Goal: Communication & Community: Ask a question

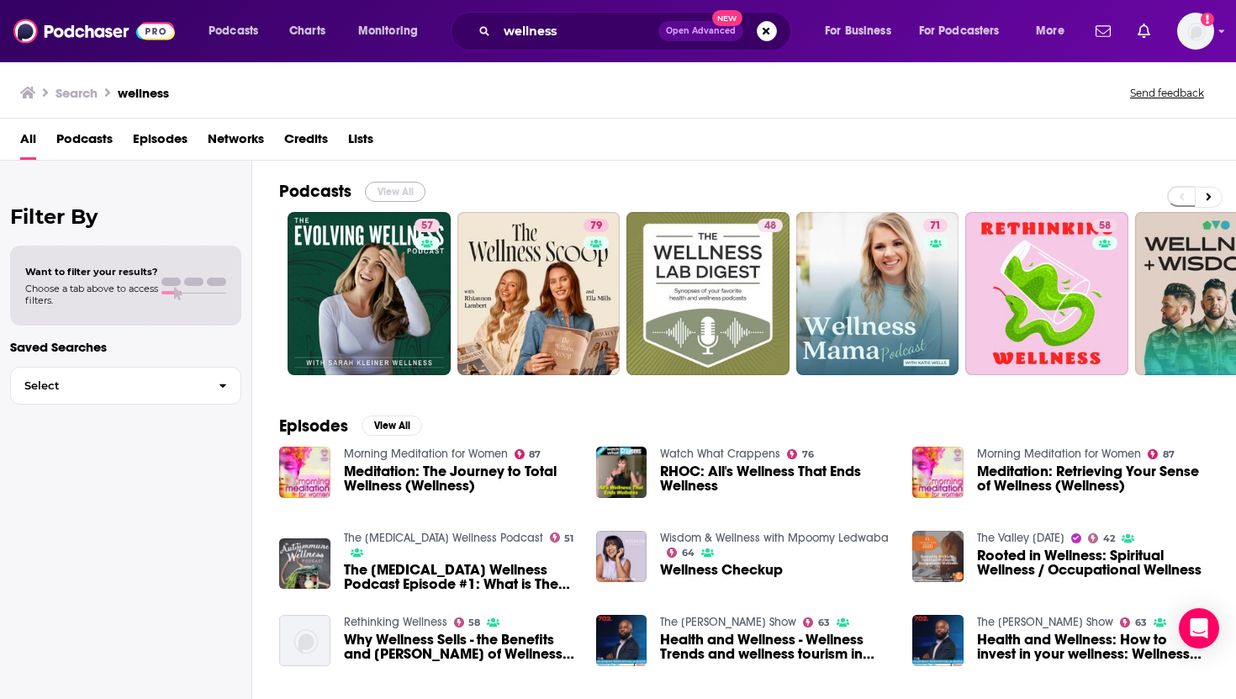
click at [368, 187] on button "View All" at bounding box center [395, 192] width 61 height 20
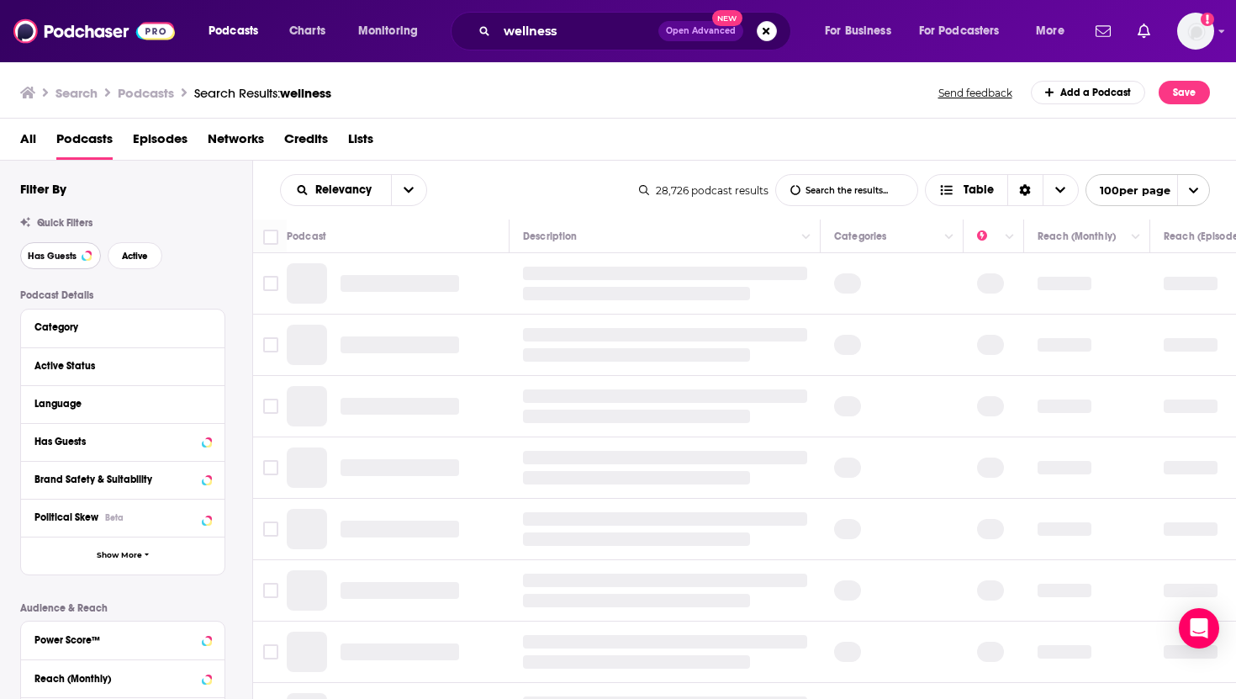
click at [45, 256] on span "Has Guests" at bounding box center [52, 255] width 49 height 9
click at [134, 256] on span "Active" at bounding box center [135, 255] width 26 height 9
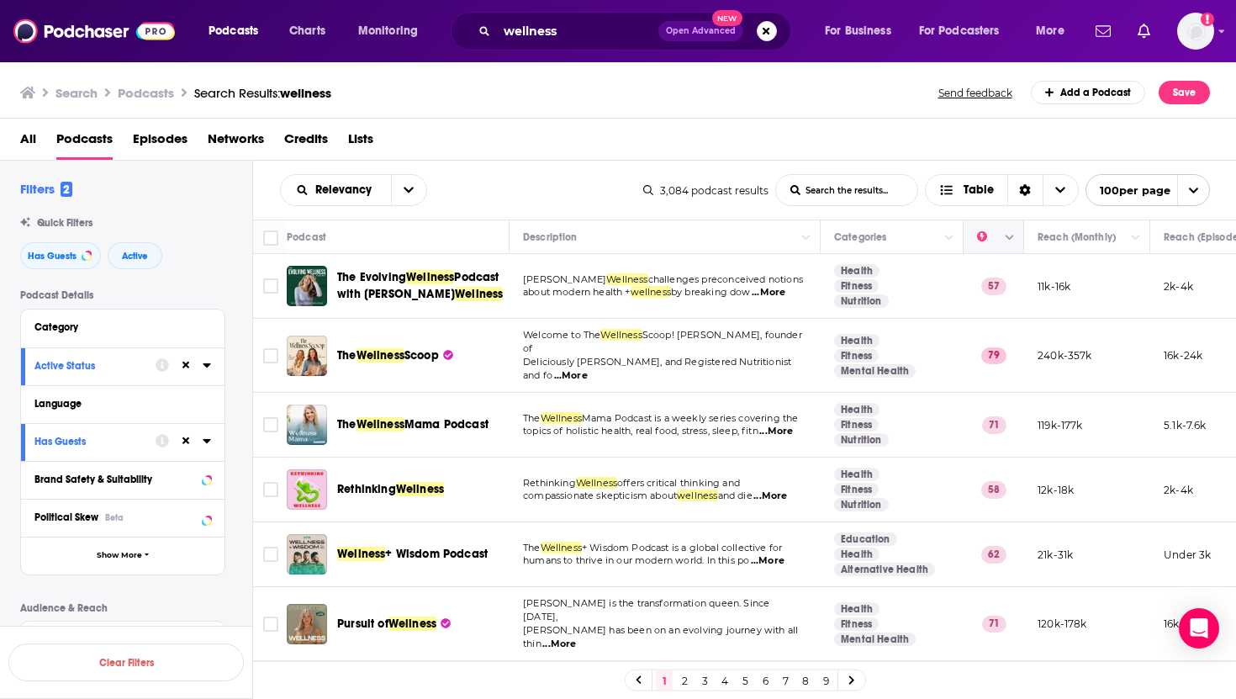
click at [990, 241] on icon "Move" at bounding box center [992, 237] width 20 height 20
click at [1013, 240] on icon "Column Actions" at bounding box center [1010, 238] width 8 height 10
click at [1013, 241] on div at bounding box center [618, 349] width 1236 height 699
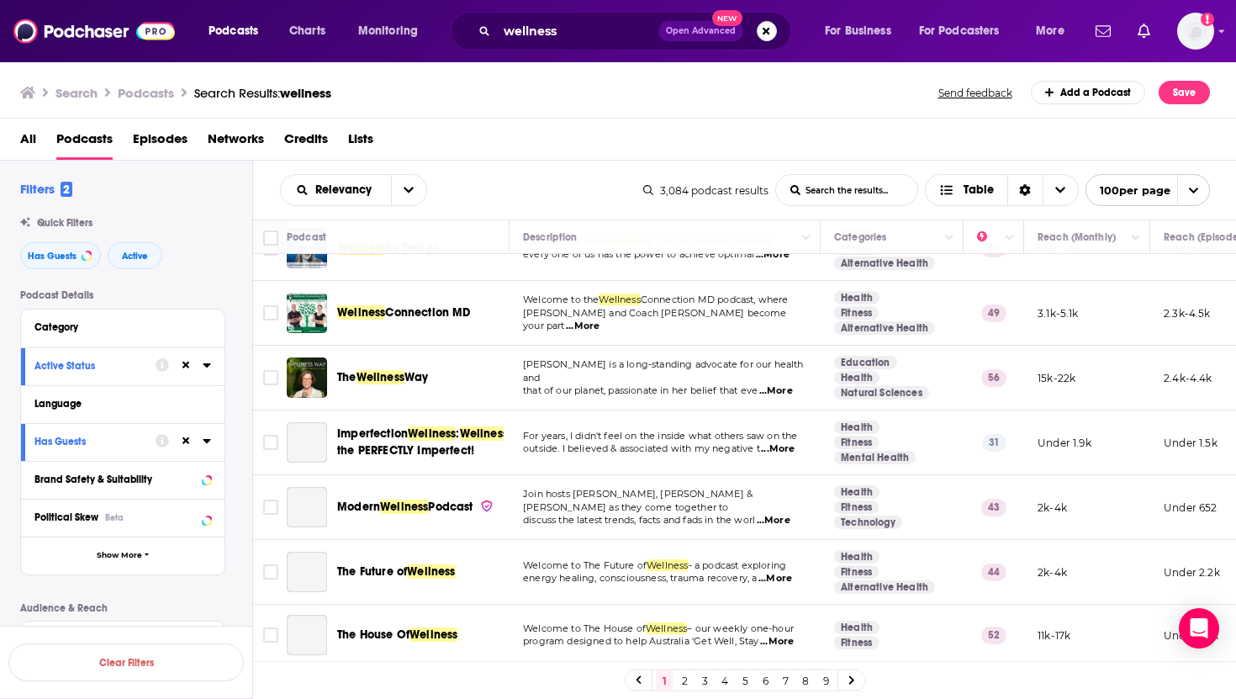
scroll to position [1437, 0]
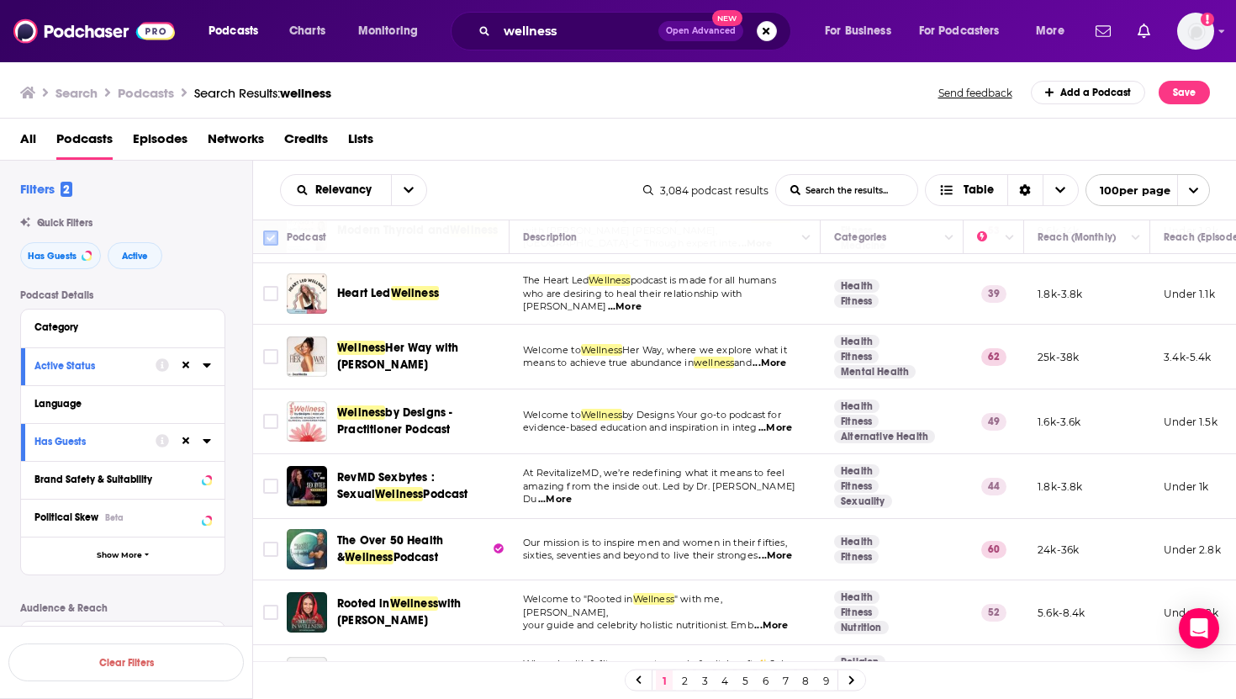
click at [270, 230] on input "Toggle select all" at bounding box center [270, 237] width 15 height 15
checkbox input "true"
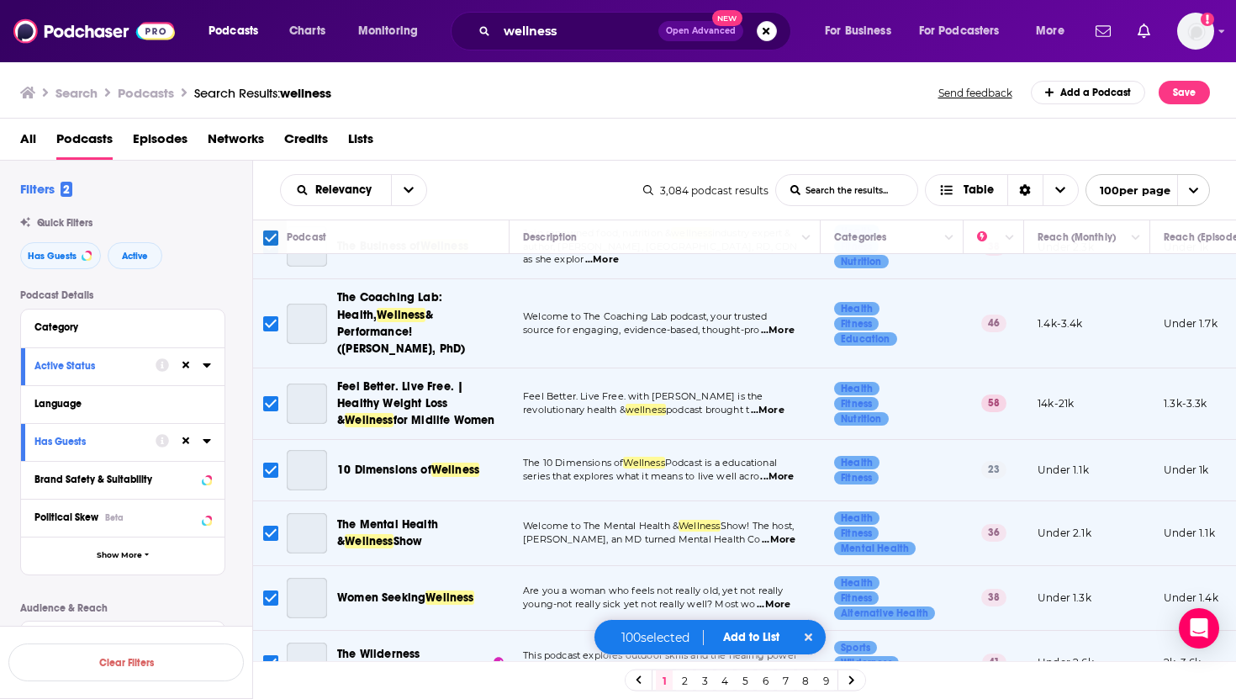
scroll to position [4825, 0]
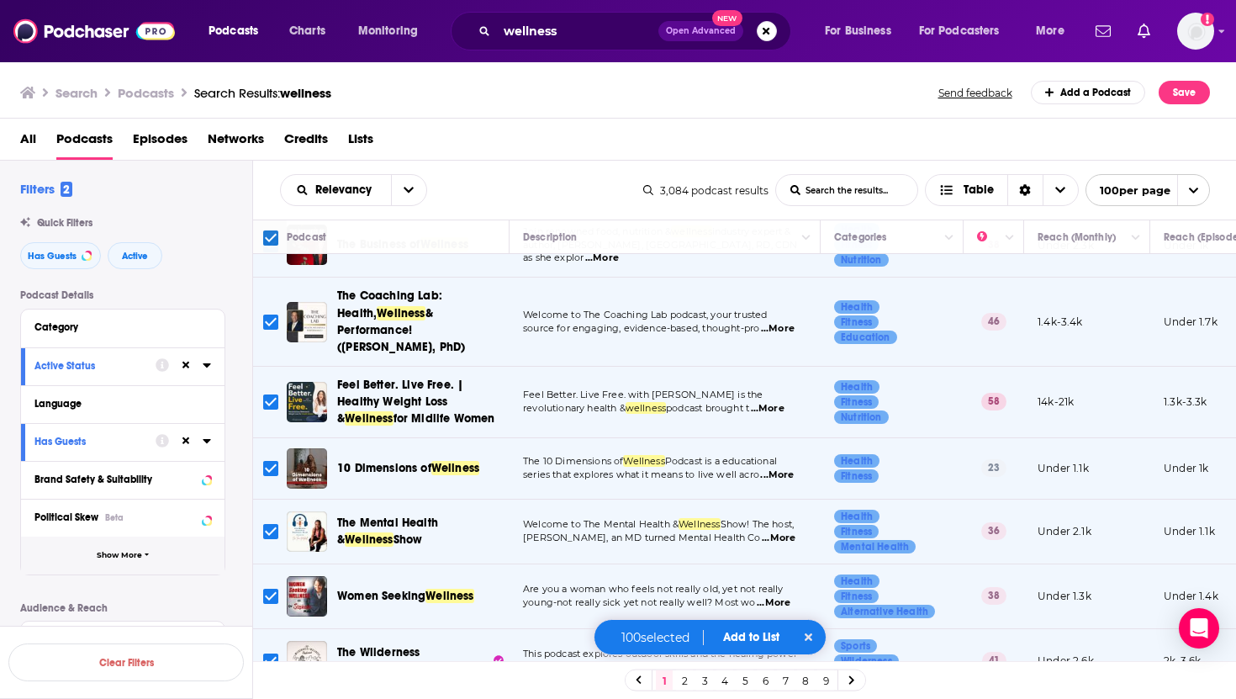
click at [122, 555] on span "Show More" at bounding box center [119, 555] width 45 height 9
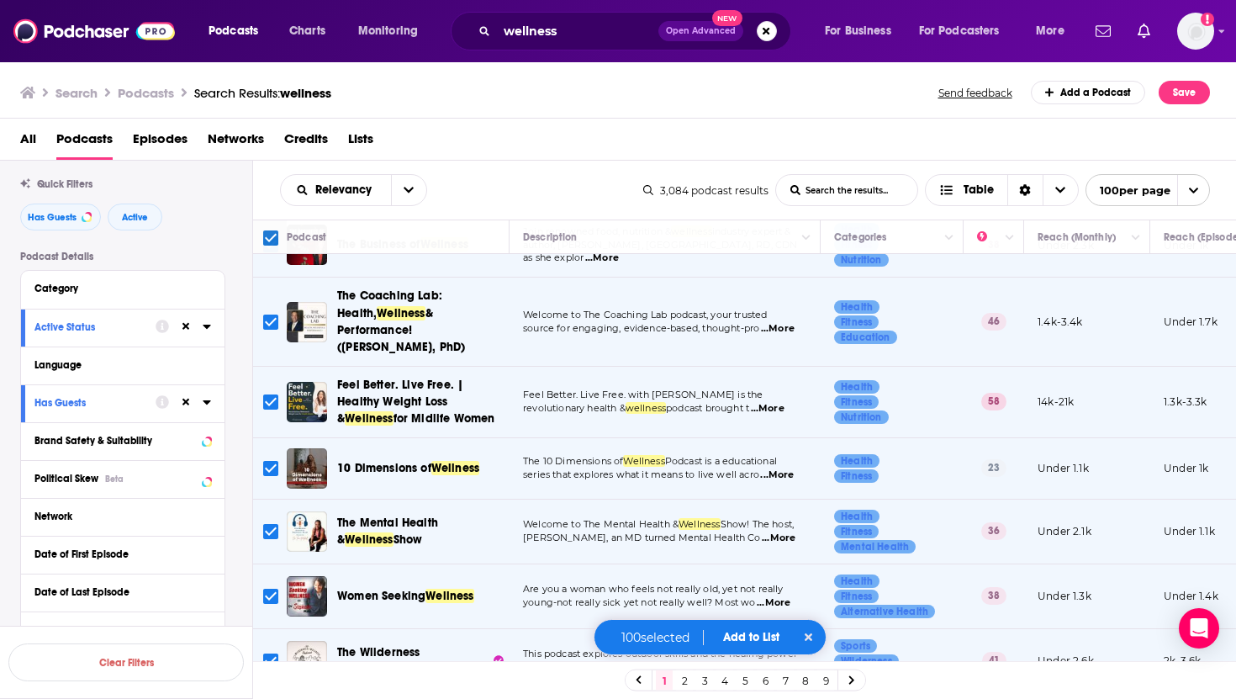
scroll to position [0, 0]
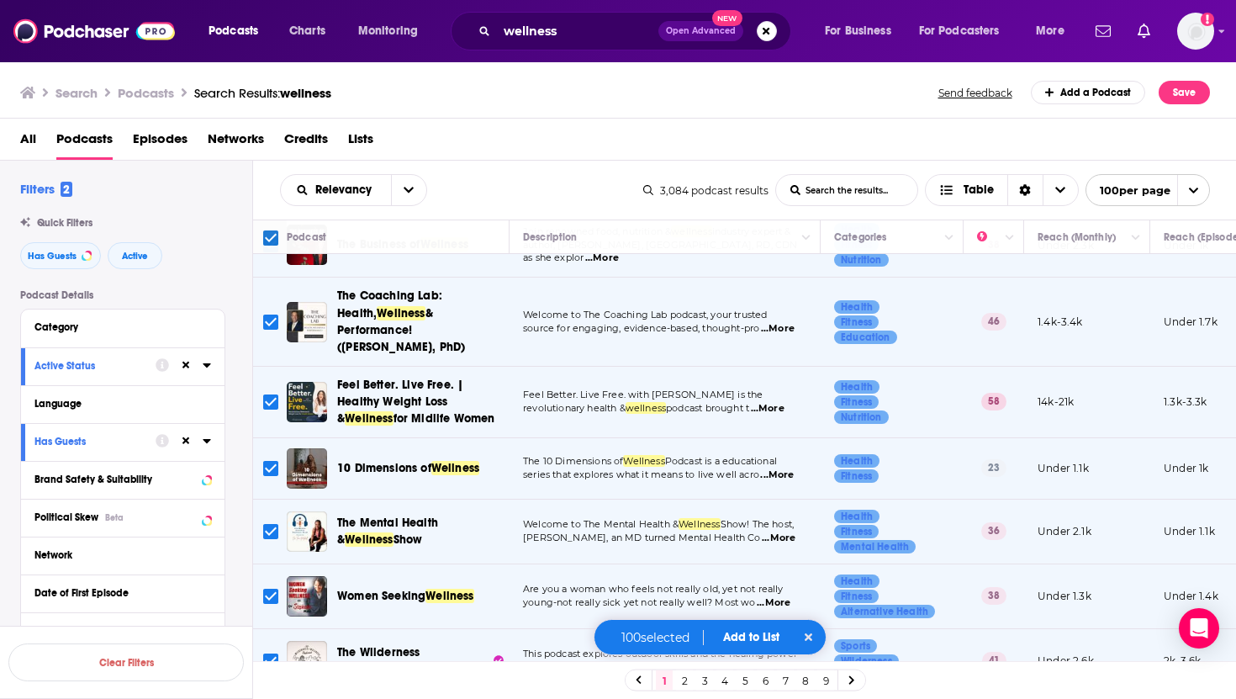
click at [585, 382] on td "Feel Better. Live Free. with [PERSON_NAME] is the revolutionary health & wellne…" at bounding box center [665, 402] width 311 height 71
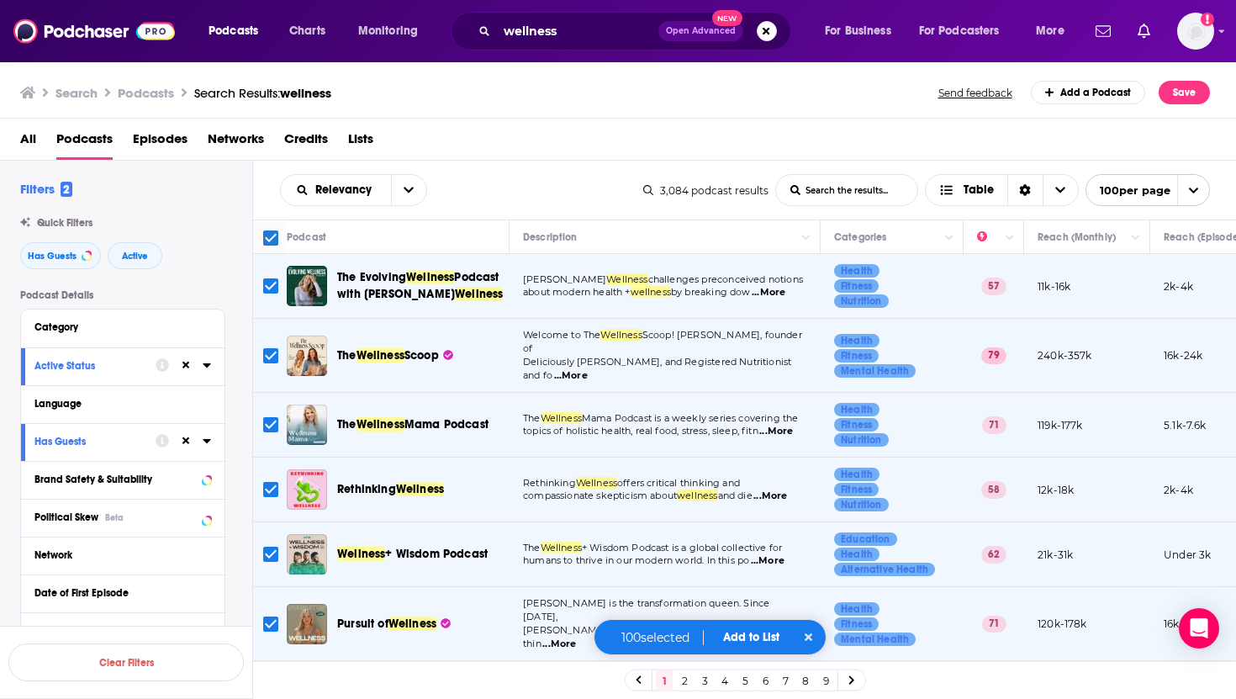
click at [491, 303] on span "The Evolving Wellness Podcast with [PERSON_NAME] Wellness" at bounding box center [420, 286] width 167 height 34
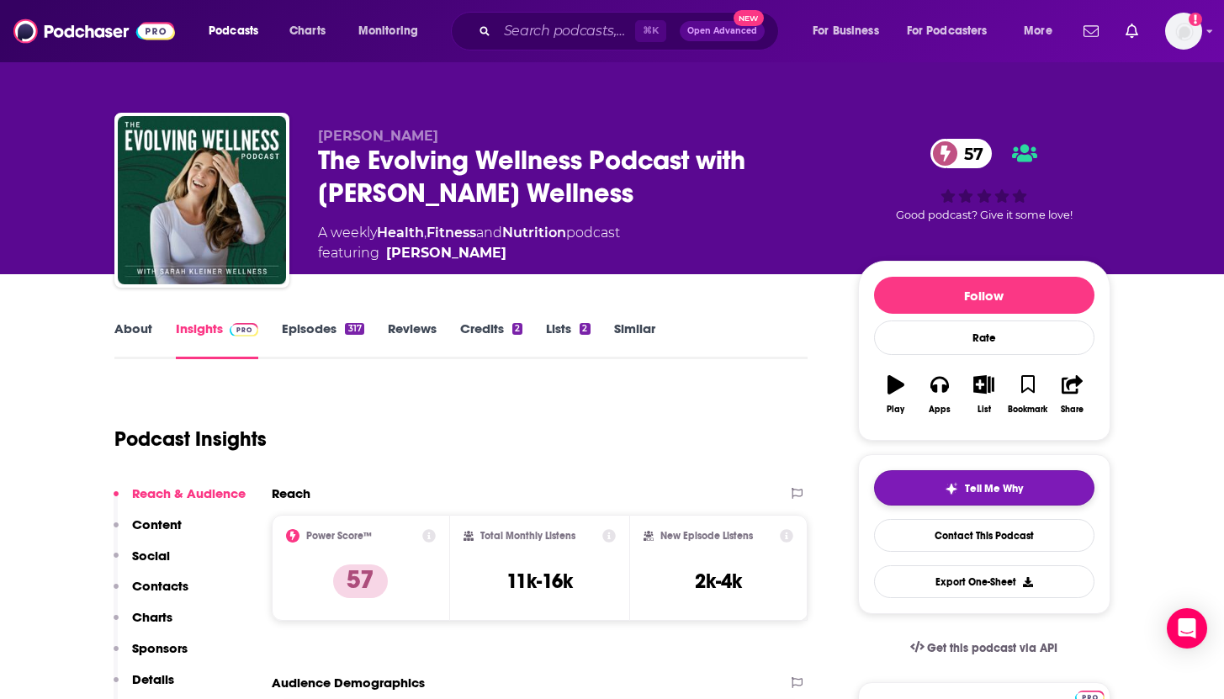
click at [971, 481] on button "Tell Me Why" at bounding box center [984, 487] width 220 height 35
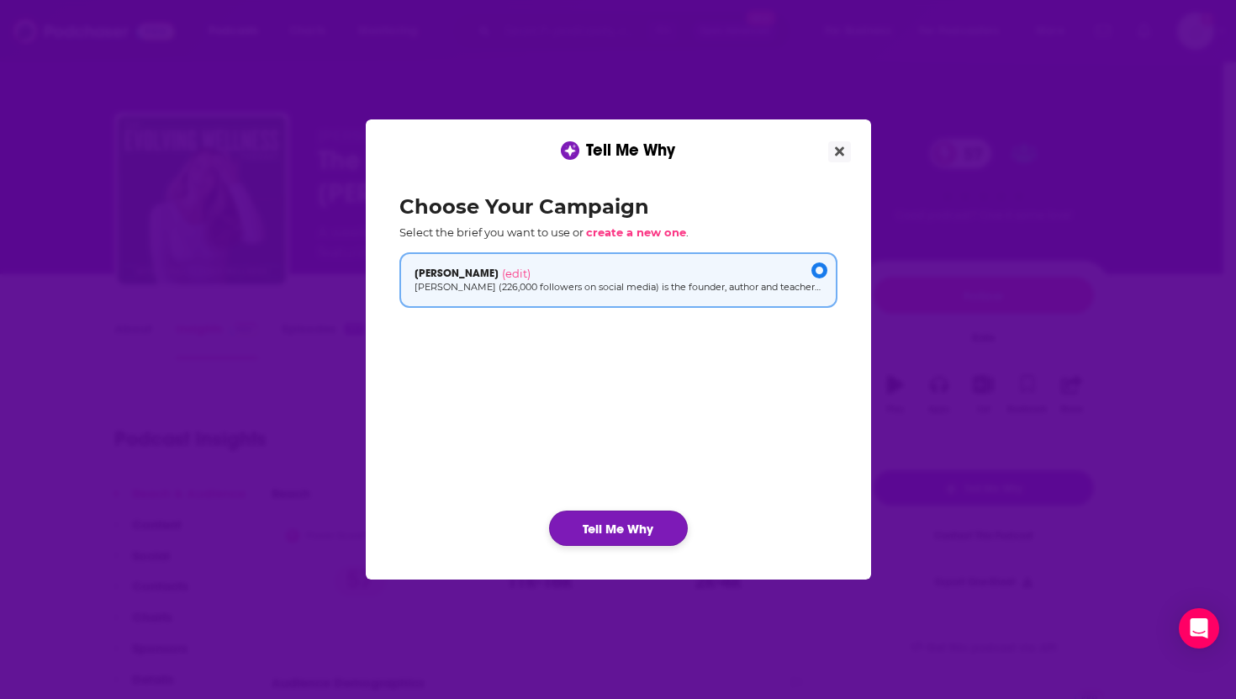
click at [627, 536] on button "Tell Me Why" at bounding box center [618, 528] width 139 height 35
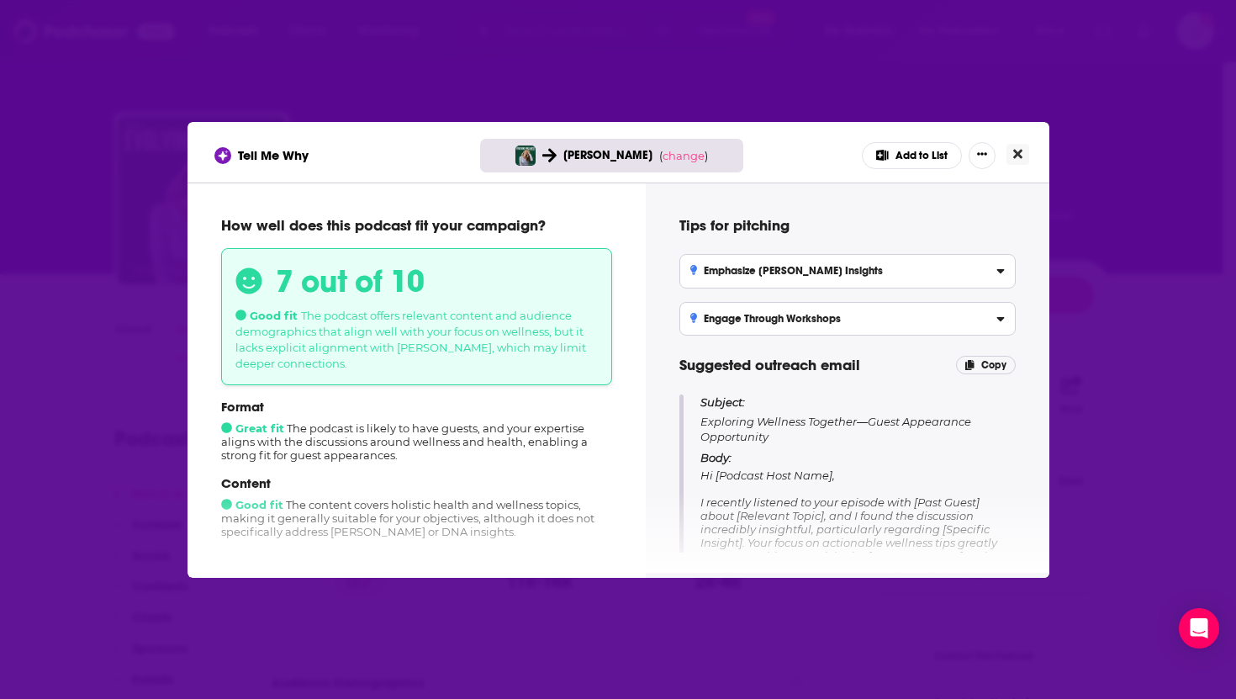
click at [1027, 151] on button "Close" at bounding box center [1018, 154] width 23 height 21
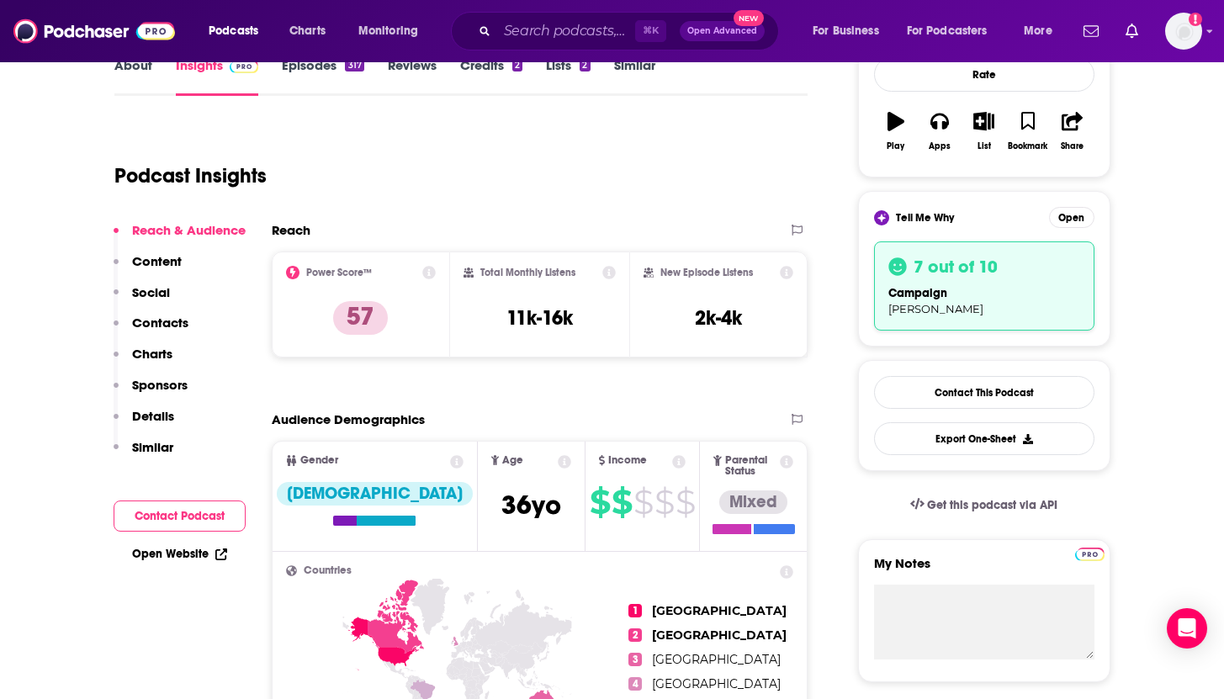
scroll to position [279, 0]
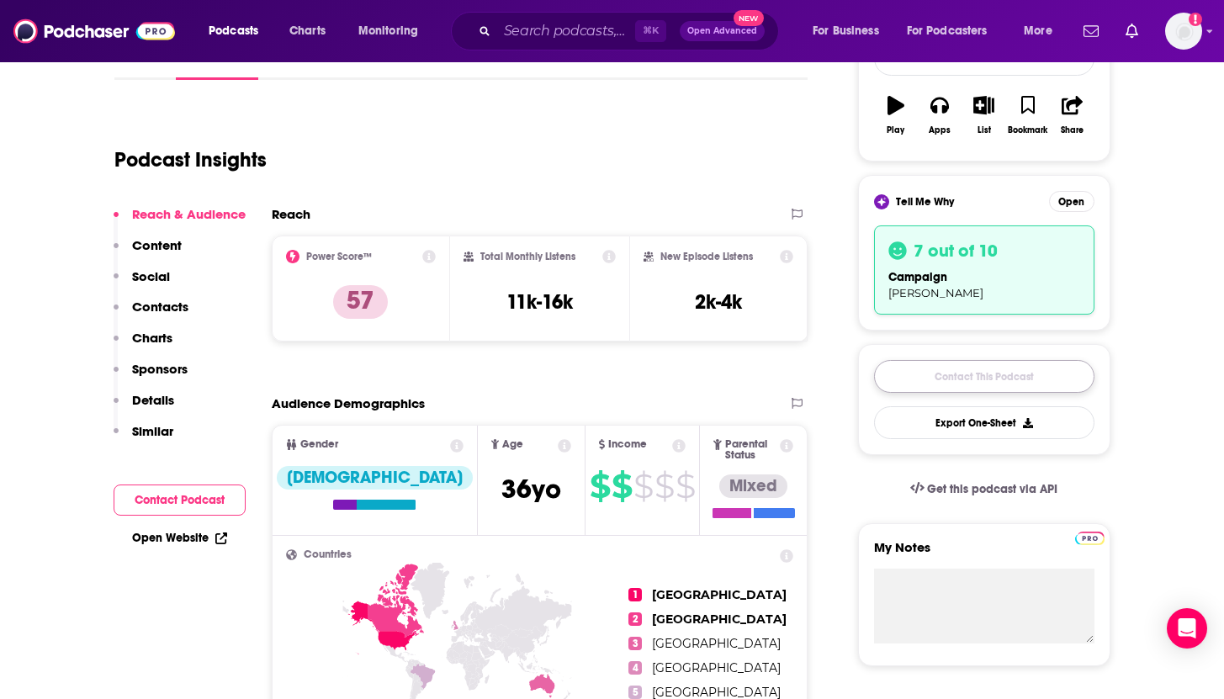
click at [977, 386] on link "Contact This Podcast" at bounding box center [984, 376] width 220 height 33
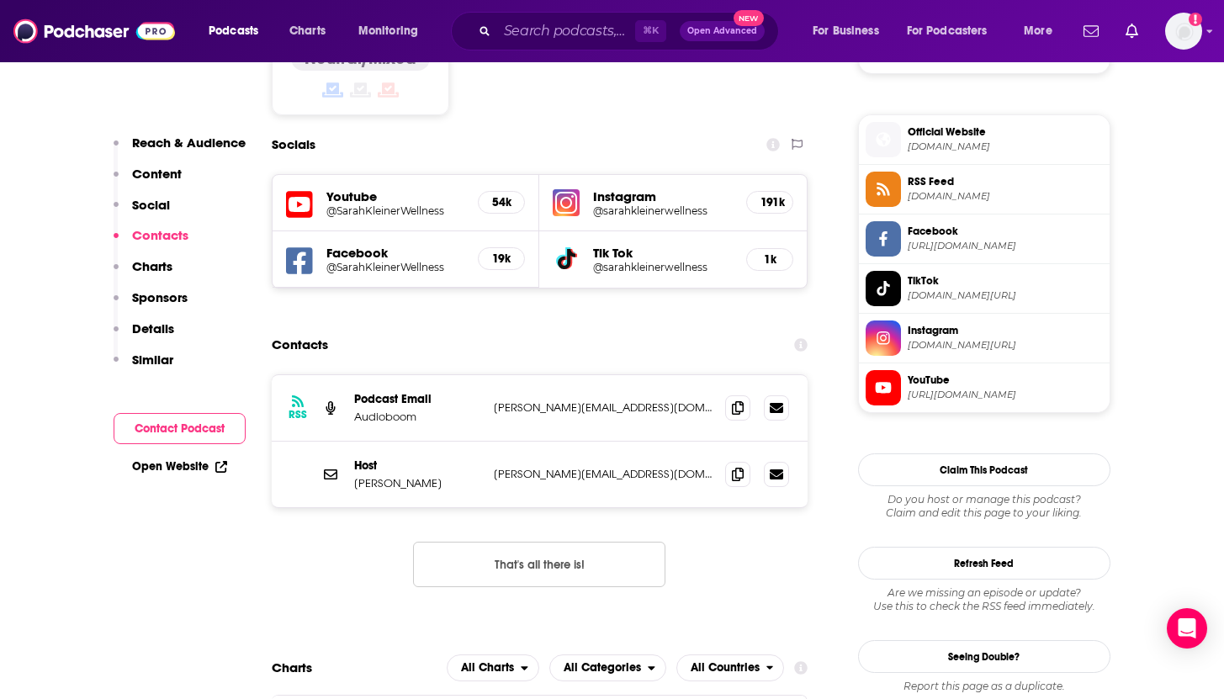
scroll to position [1428, 0]
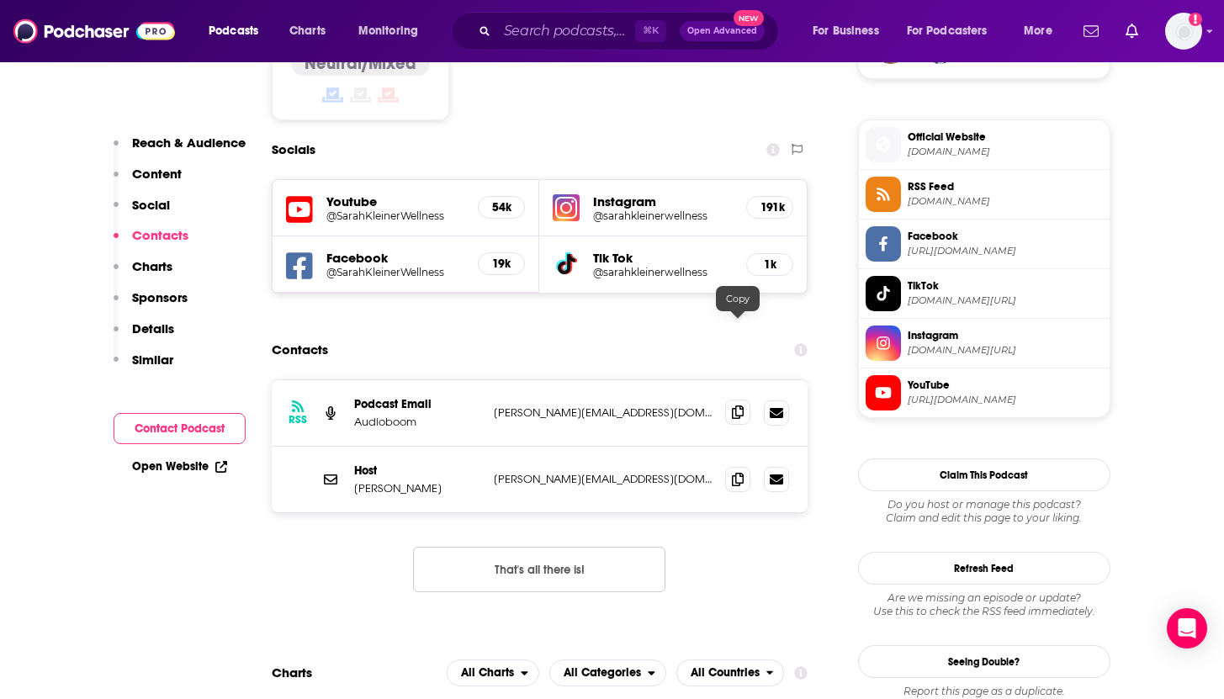
click at [742, 405] on icon at bounding box center [738, 411] width 12 height 13
click at [743, 472] on icon at bounding box center [738, 478] width 12 height 13
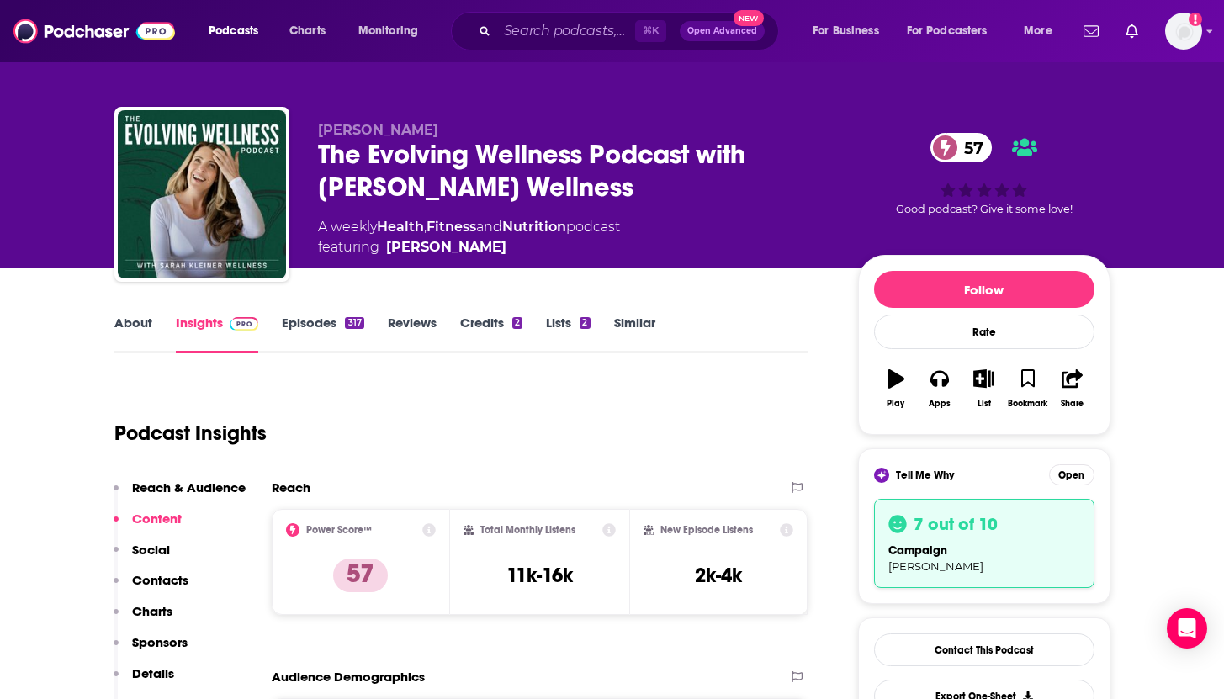
scroll to position [7, 0]
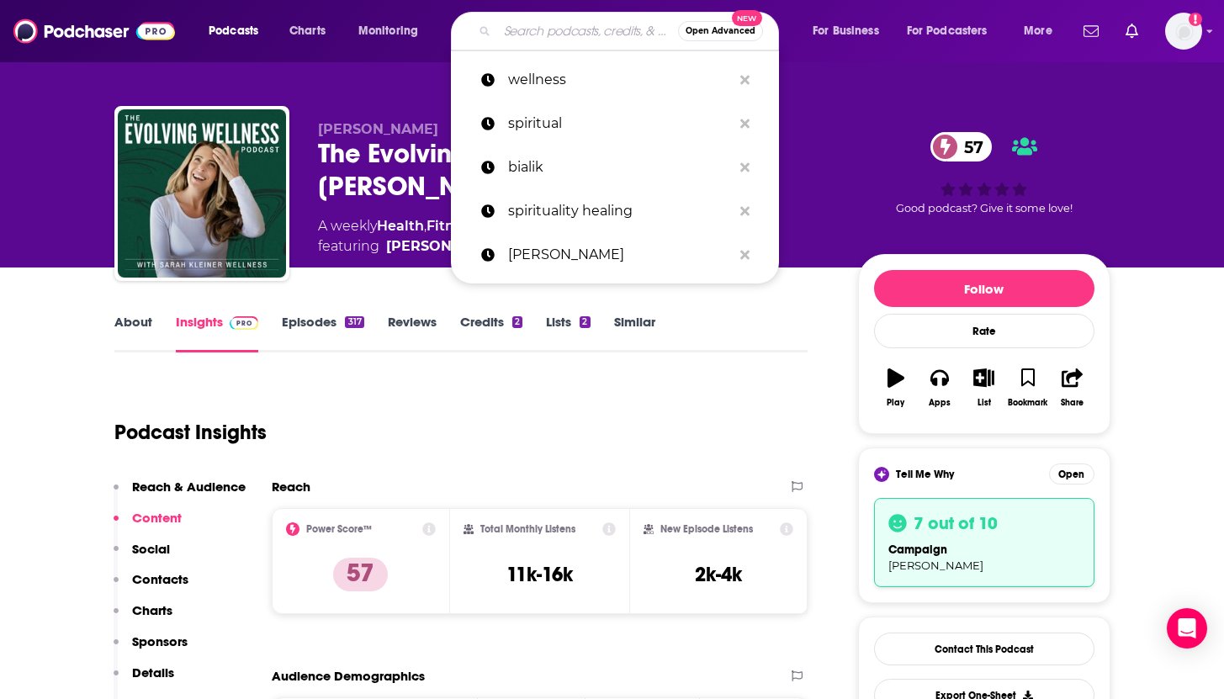
click at [563, 36] on input "Search podcasts, credits, & more..." at bounding box center [587, 31] width 181 height 27
click at [511, 82] on p "wellness" at bounding box center [620, 80] width 224 height 44
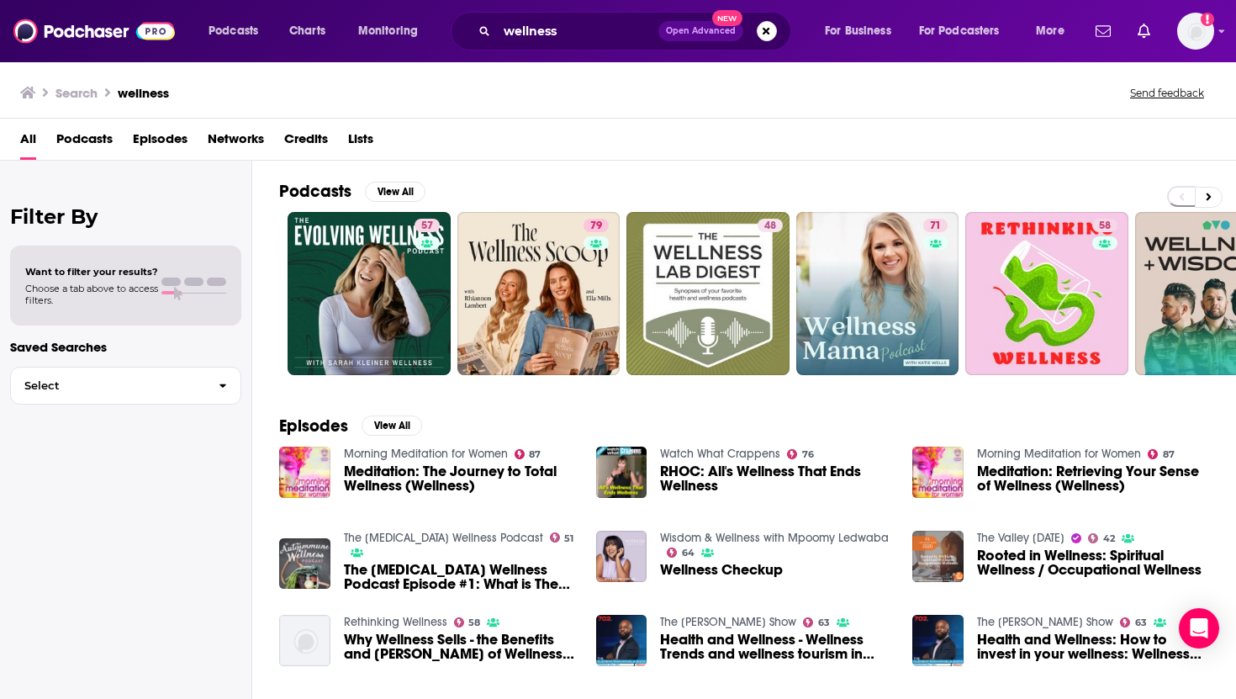
click at [76, 141] on span "Podcasts" at bounding box center [84, 142] width 56 height 34
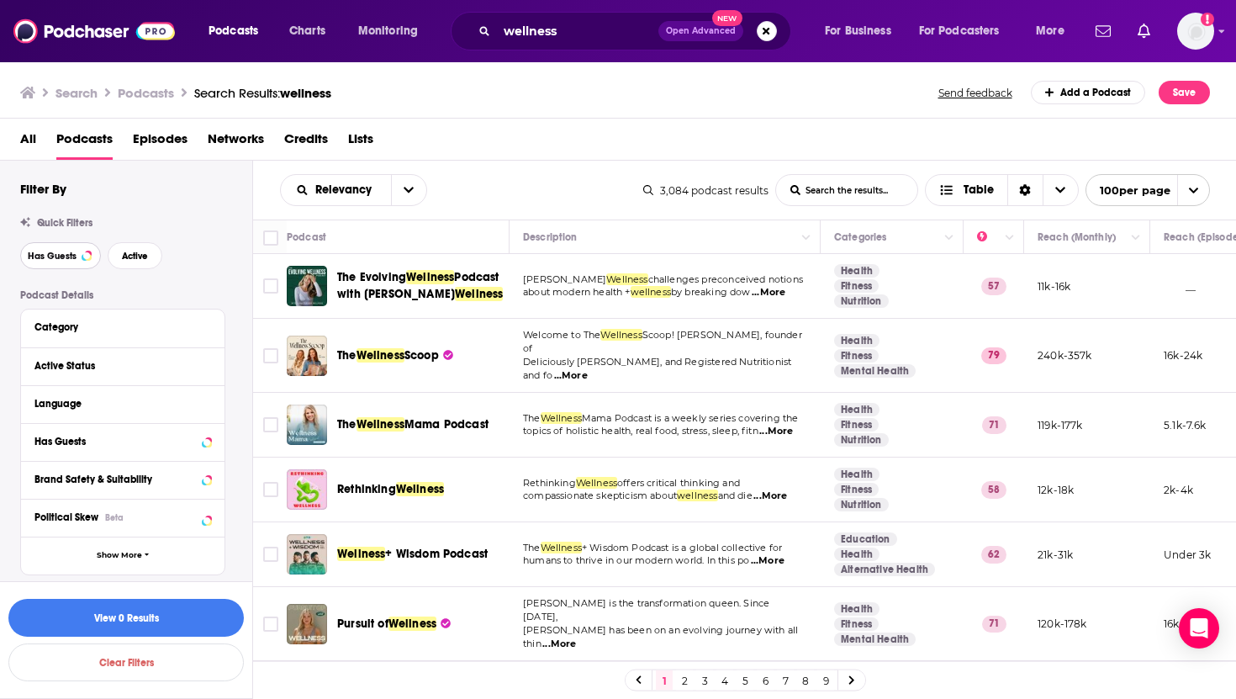
click at [61, 264] on button "Has Guests" at bounding box center [60, 255] width 81 height 27
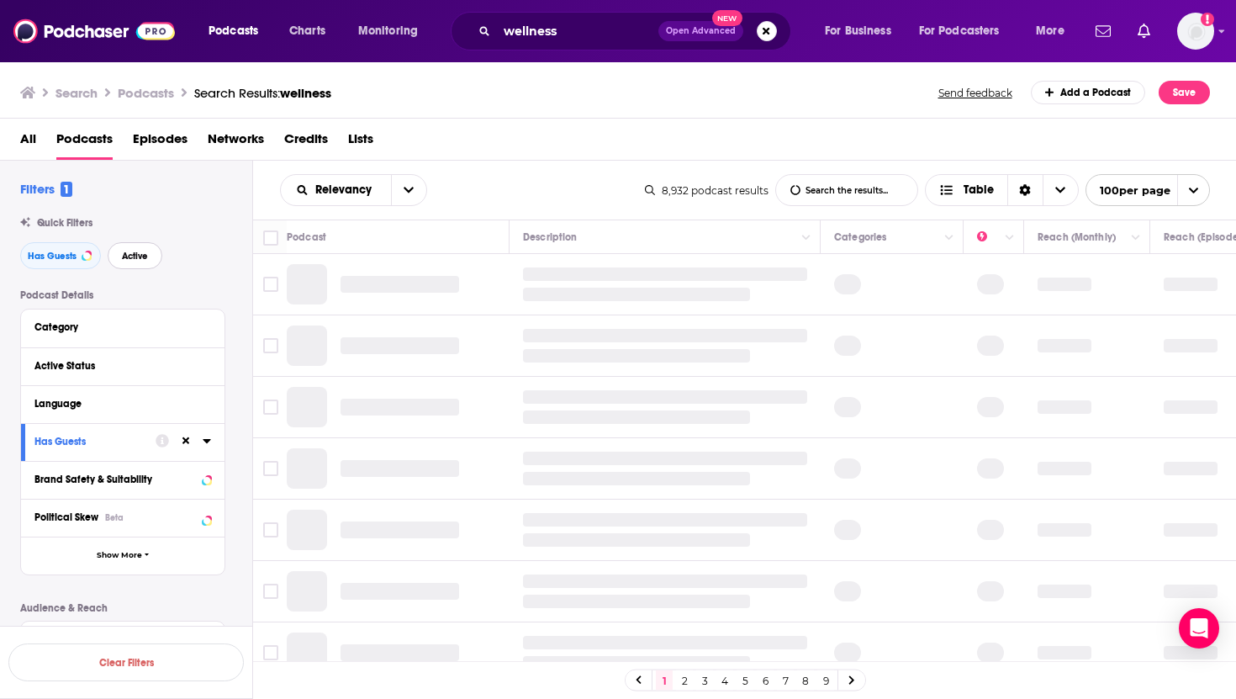
click at [141, 261] on span "Active" at bounding box center [135, 255] width 26 height 9
click at [272, 239] on input "Toggle select all" at bounding box center [270, 237] width 15 height 15
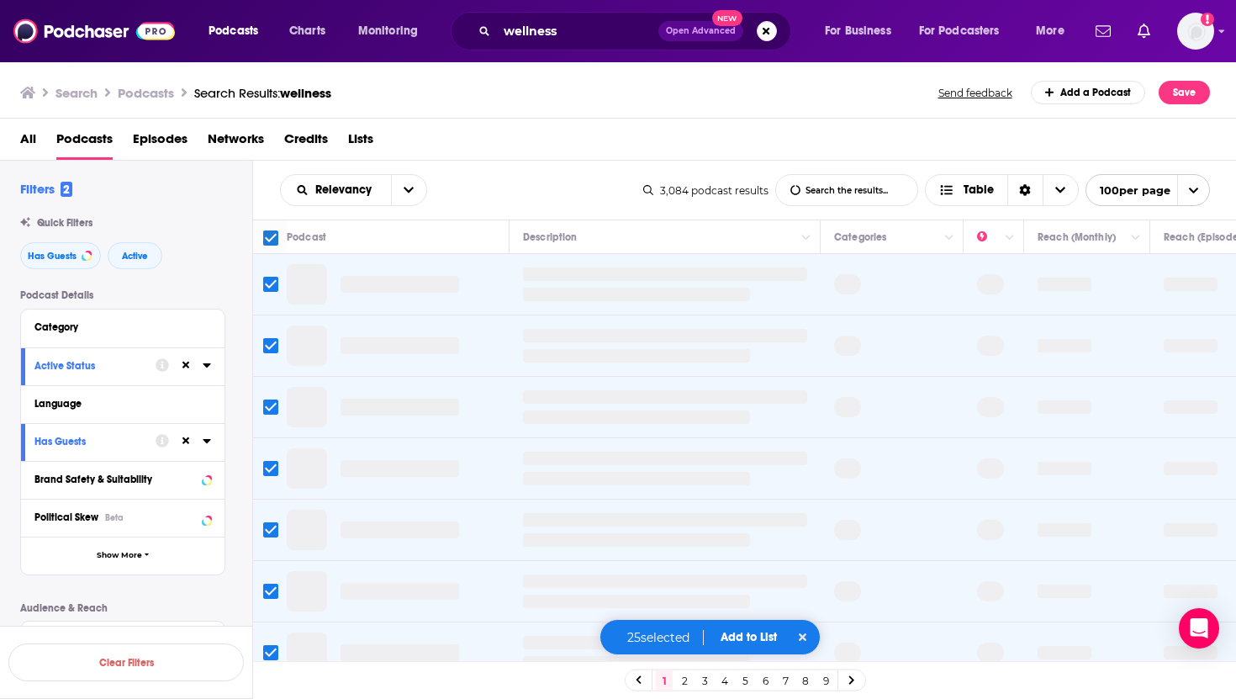
checkbox input "false"
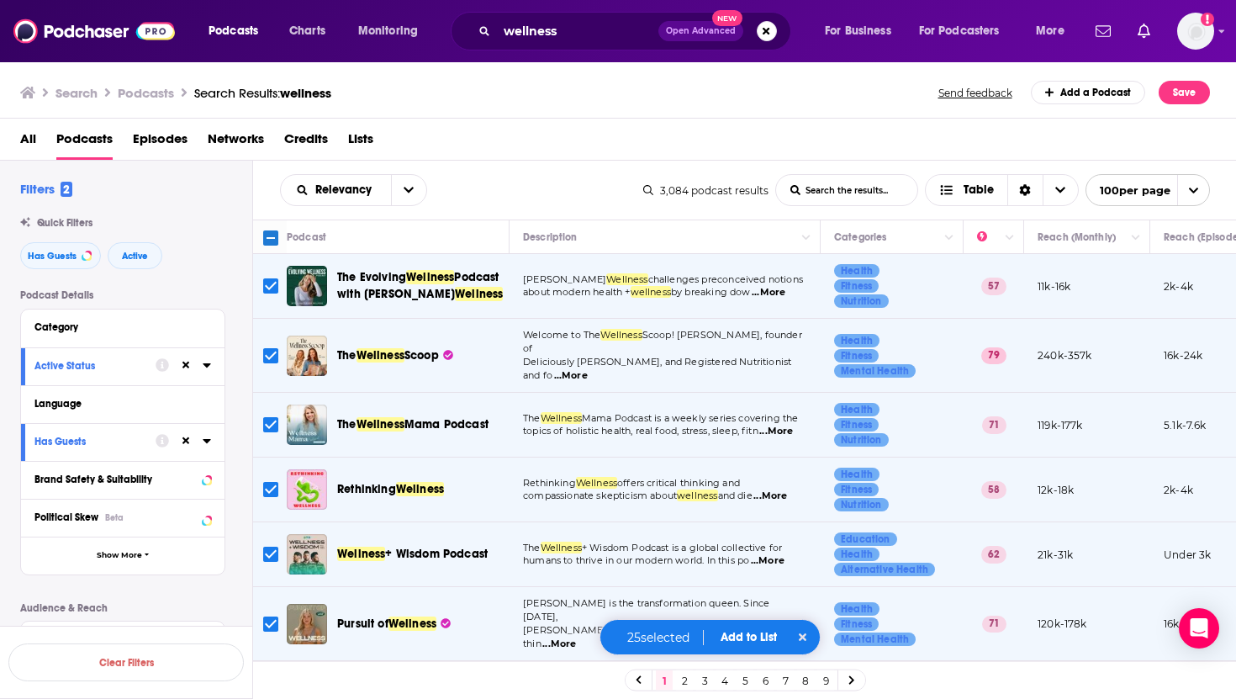
click at [744, 639] on button "Add to List" at bounding box center [748, 637] width 83 height 14
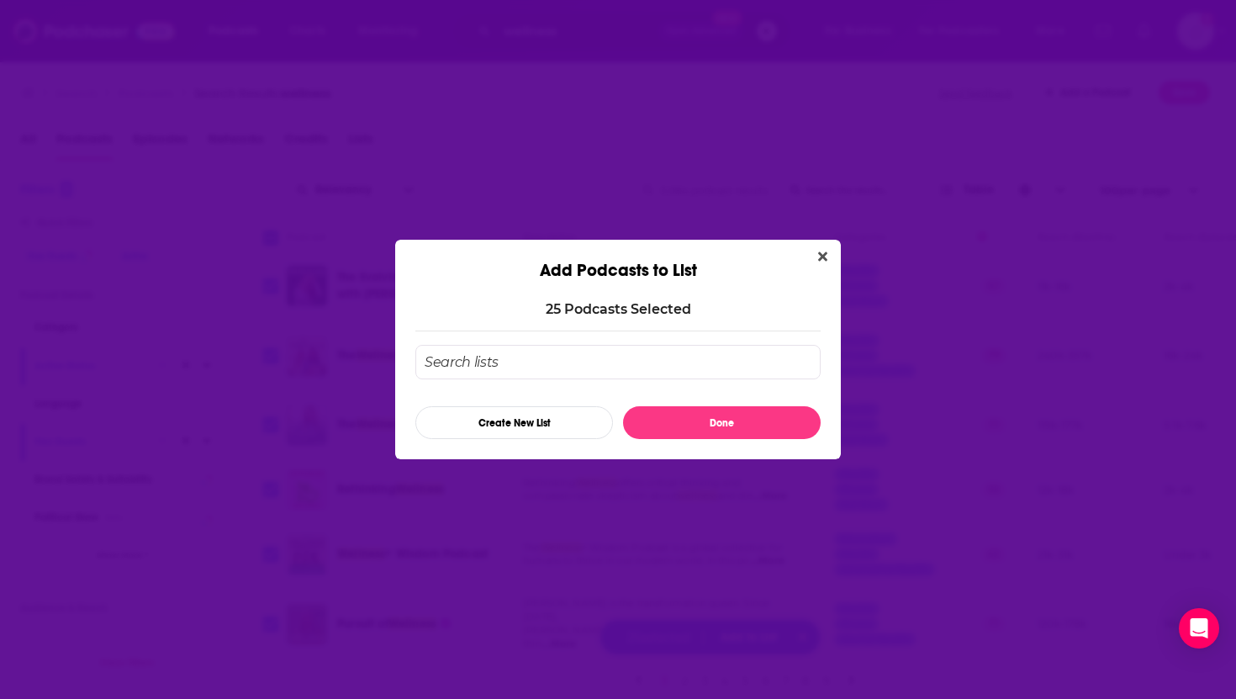
click at [648, 377] on input "Add Podcast To List" at bounding box center [618, 362] width 405 height 34
drag, startPoint x: 535, startPoint y: 369, endPoint x: 405, endPoint y: 358, distance: 130.8
click at [405, 359] on div "25 Podcast s Selected Gaia Create New List Done" at bounding box center [618, 370] width 446 height 178
type input "Wellness"
click at [518, 431] on button "Create New List" at bounding box center [515, 422] width 198 height 33
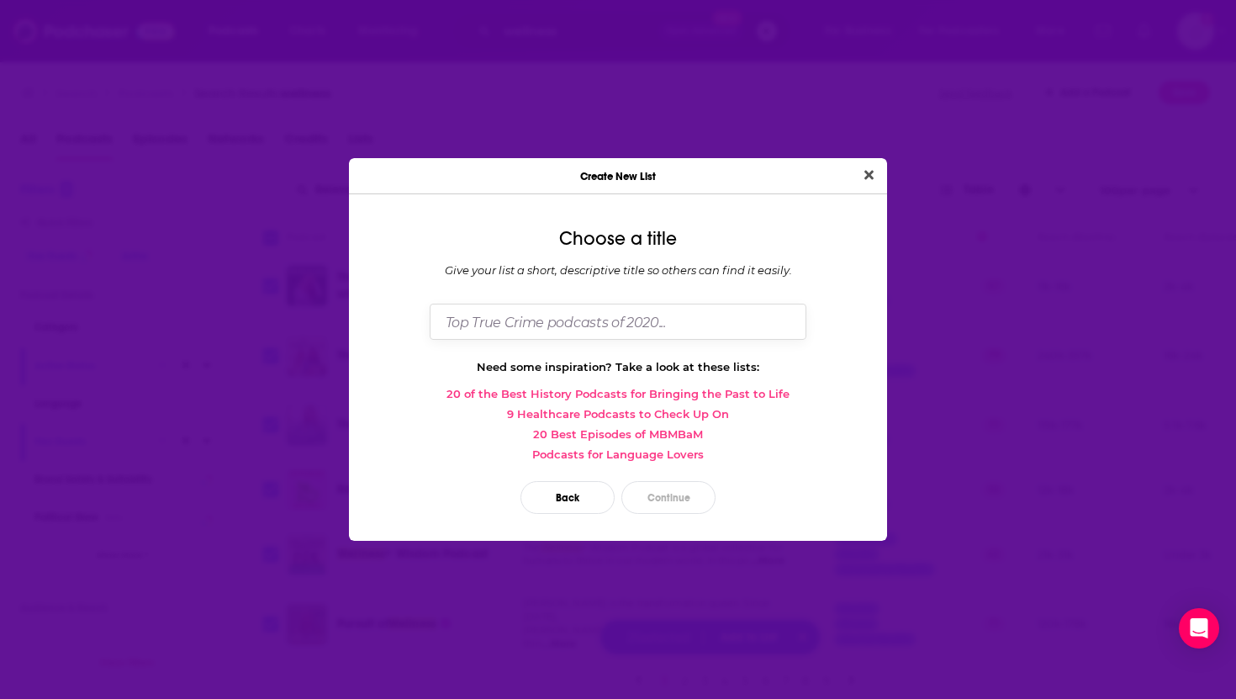
click at [659, 333] on input "Dialog" at bounding box center [618, 322] width 377 height 36
type input "Wellness"
click at [659, 502] on button "Continue" at bounding box center [669, 497] width 94 height 33
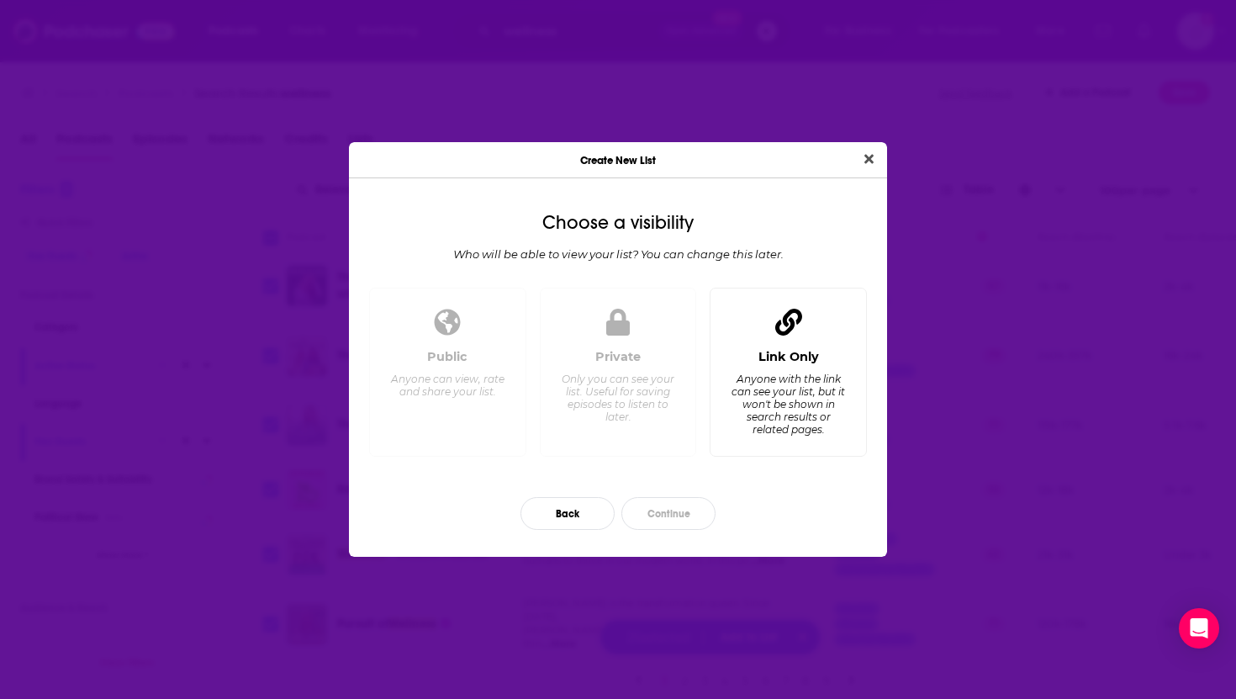
click at [789, 395] on div "Anyone with the link can see your list, but it won't be shown in search results…" at bounding box center [788, 404] width 115 height 63
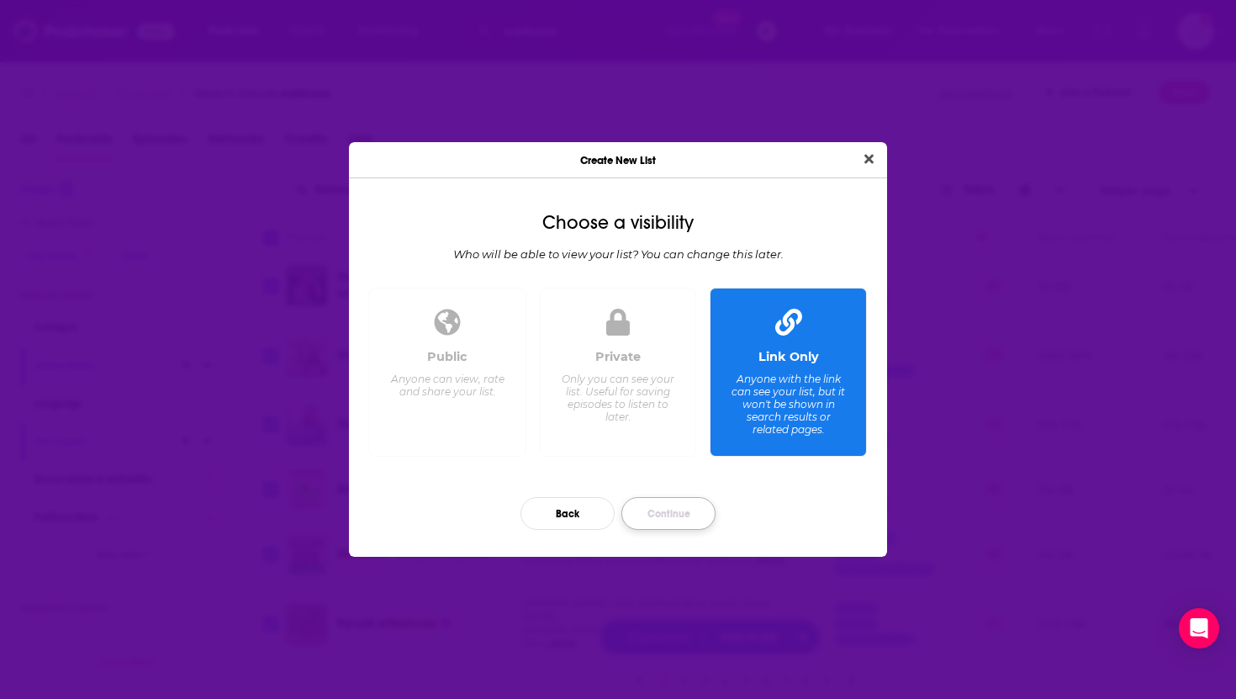
click at [670, 523] on button "Continue" at bounding box center [669, 513] width 94 height 33
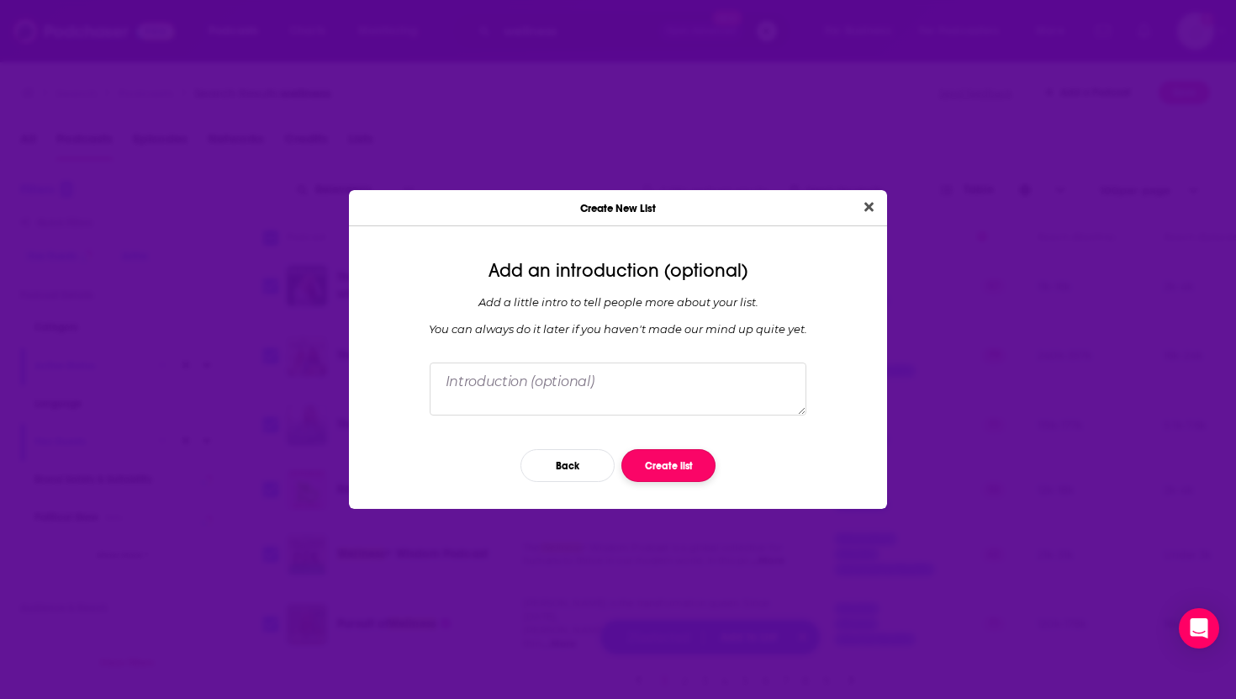
click at [677, 465] on button "Create list" at bounding box center [669, 465] width 94 height 33
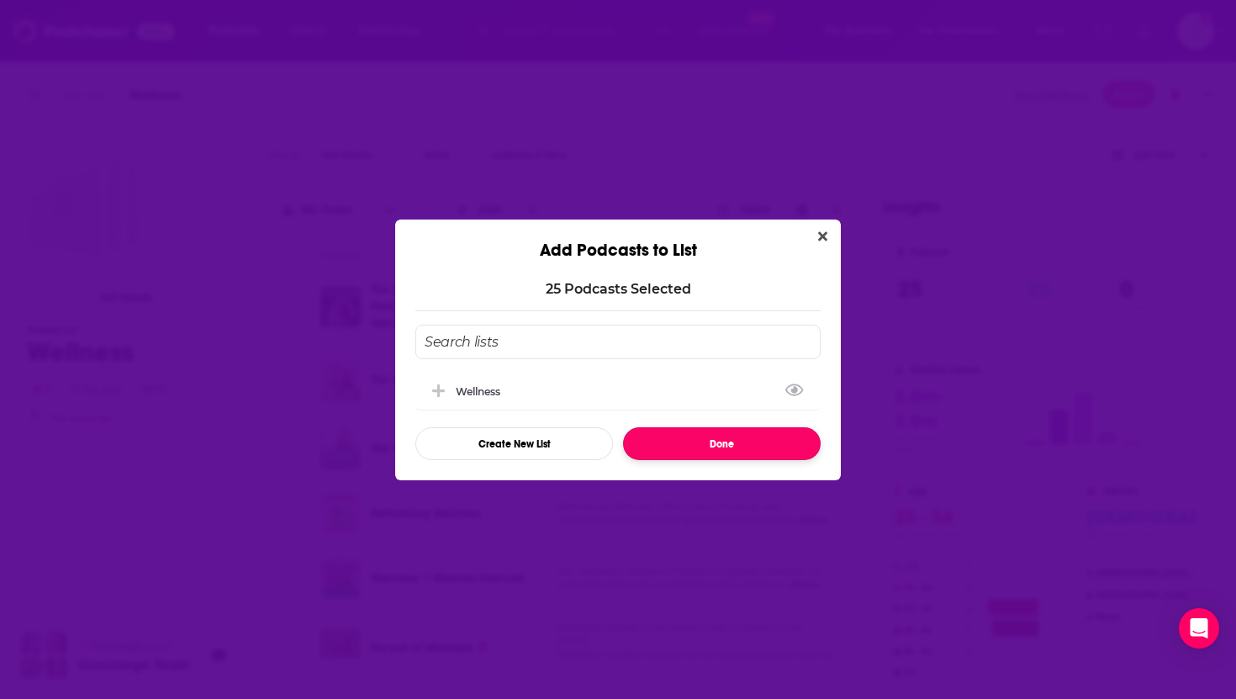
click at [719, 442] on button "Done" at bounding box center [722, 443] width 198 height 33
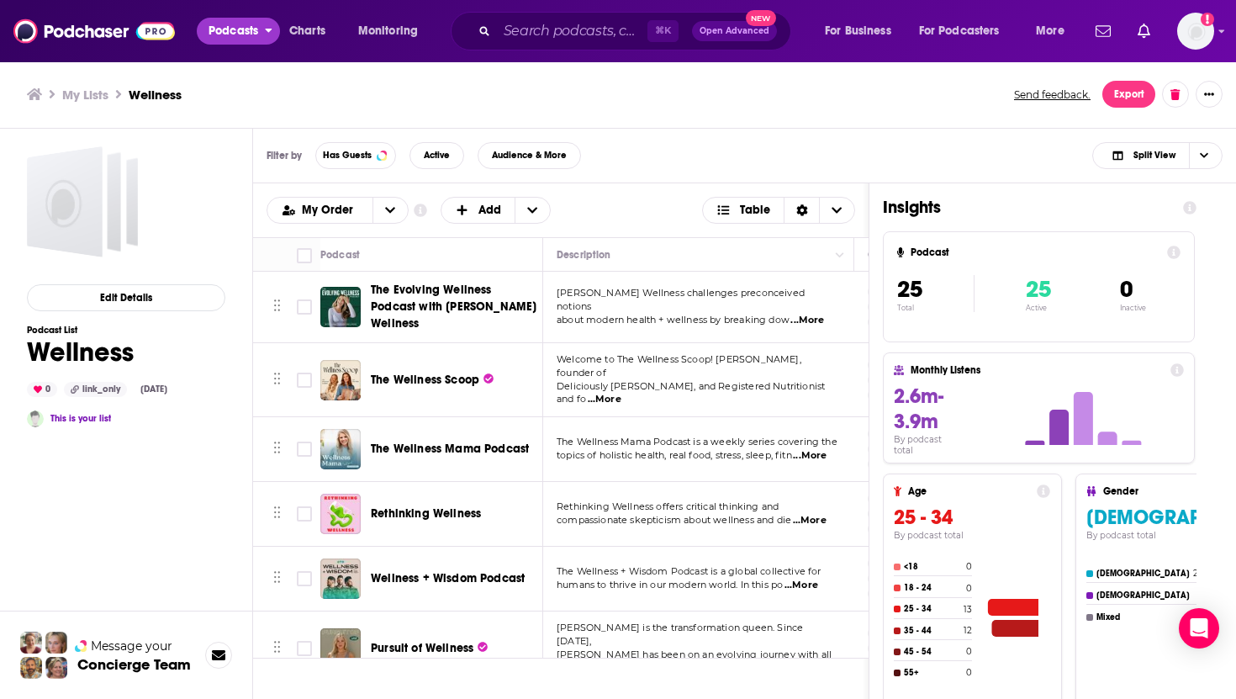
click at [220, 32] on span "Podcasts" at bounding box center [234, 31] width 50 height 24
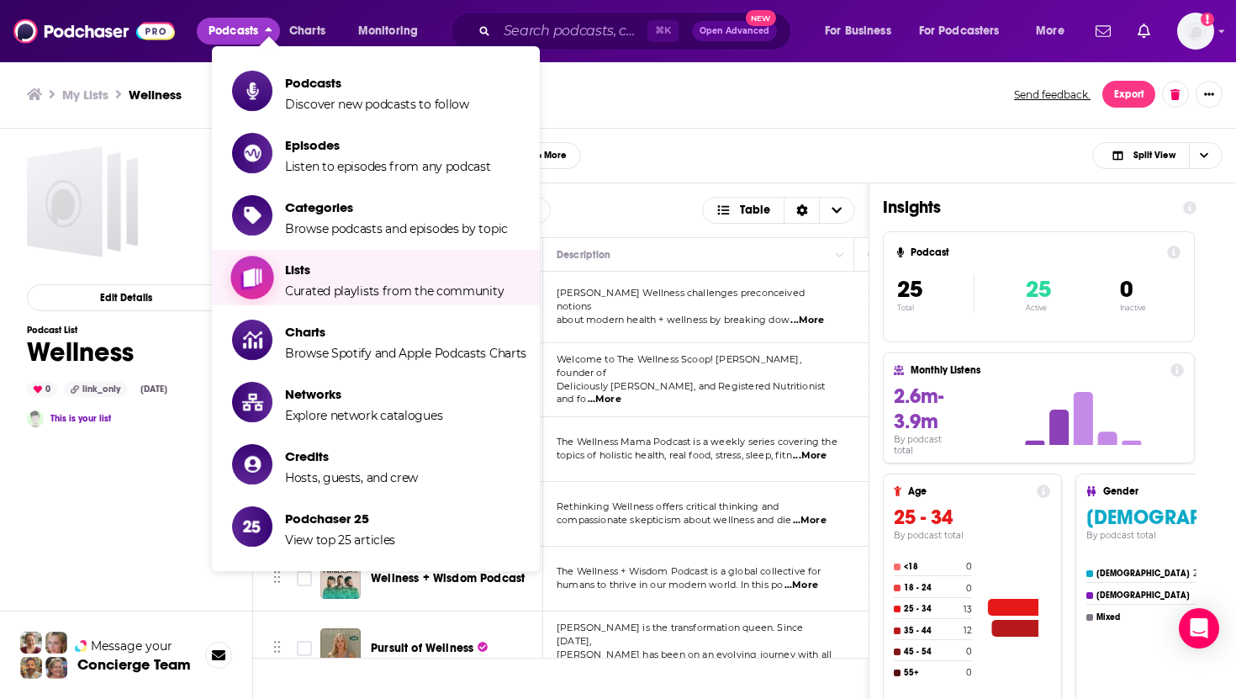
click at [297, 279] on span "Lists Curated playlists from the community" at bounding box center [394, 278] width 219 height 42
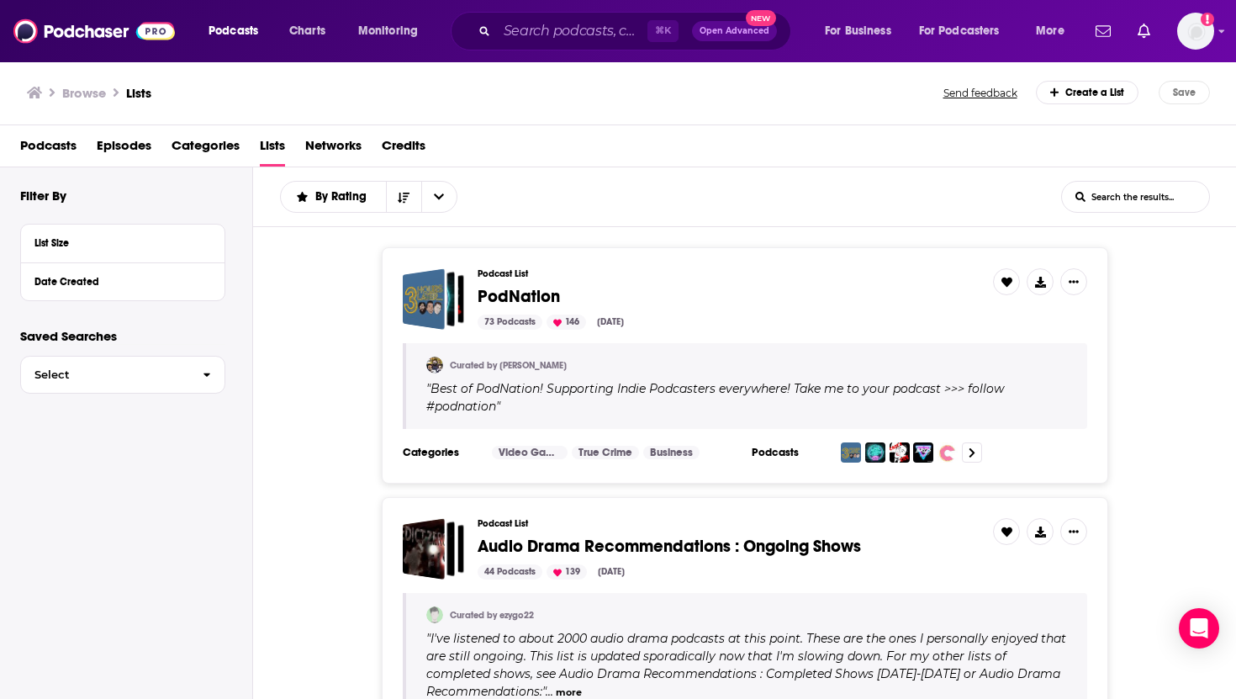
click at [1129, 196] on input "List Search Input" at bounding box center [1135, 197] width 147 height 30
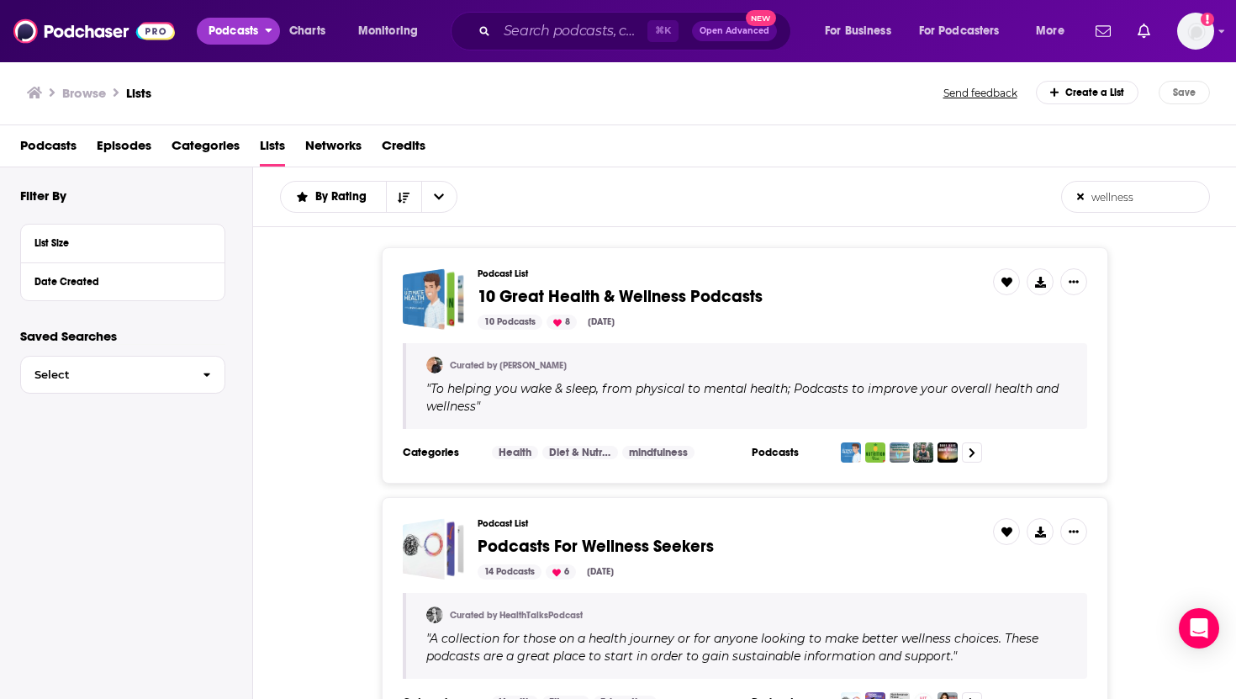
type input "wellness"
click at [224, 29] on span "Podcasts" at bounding box center [234, 31] width 50 height 24
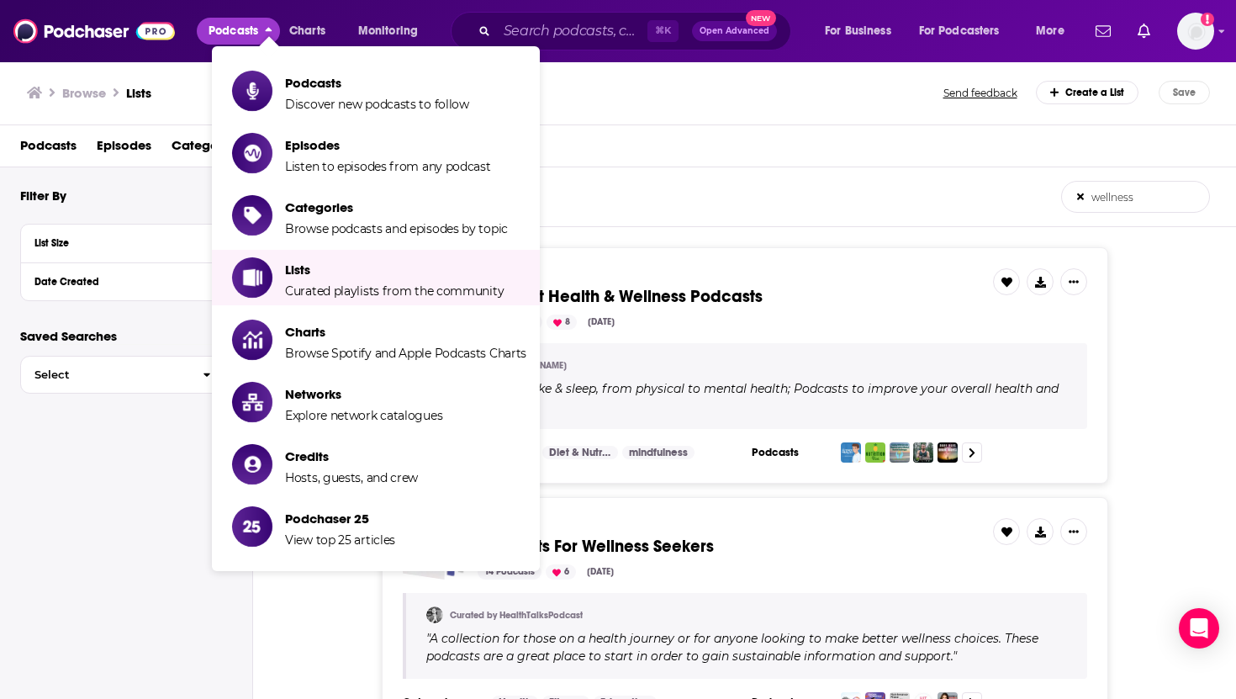
click at [138, 95] on h1 "Lists" at bounding box center [138, 93] width 25 height 16
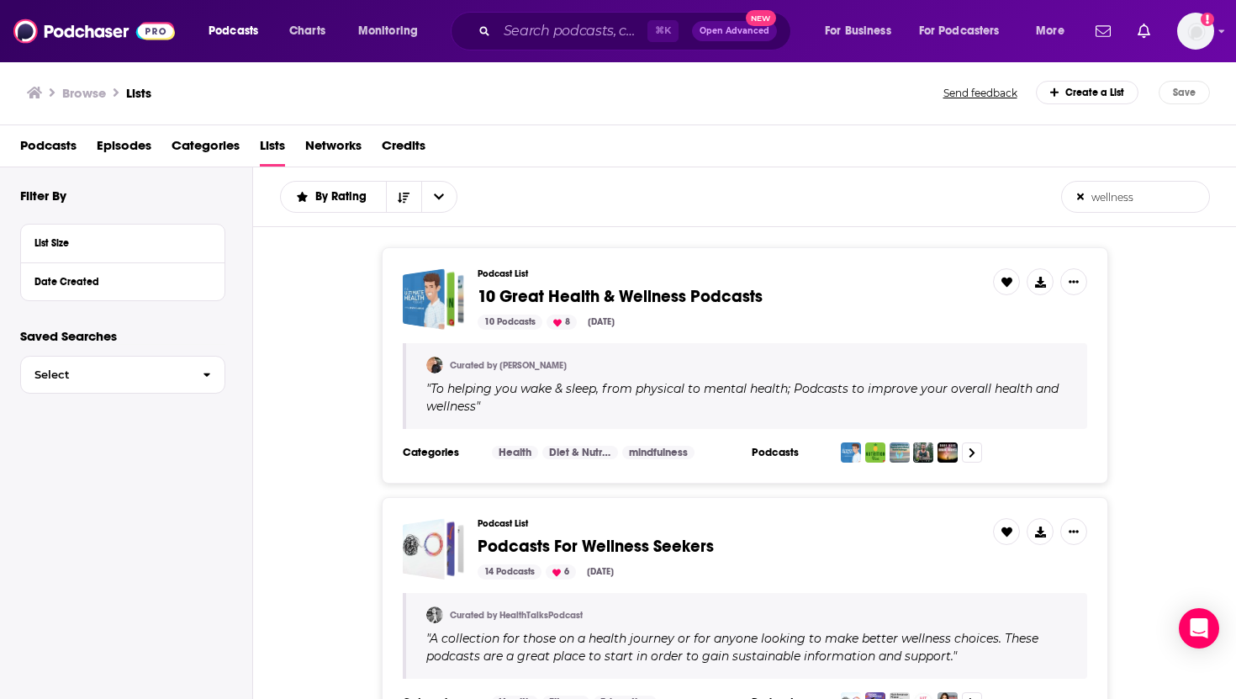
click at [138, 95] on h1 "Lists" at bounding box center [138, 93] width 25 height 16
click at [56, 146] on span "Podcasts" at bounding box center [48, 149] width 56 height 34
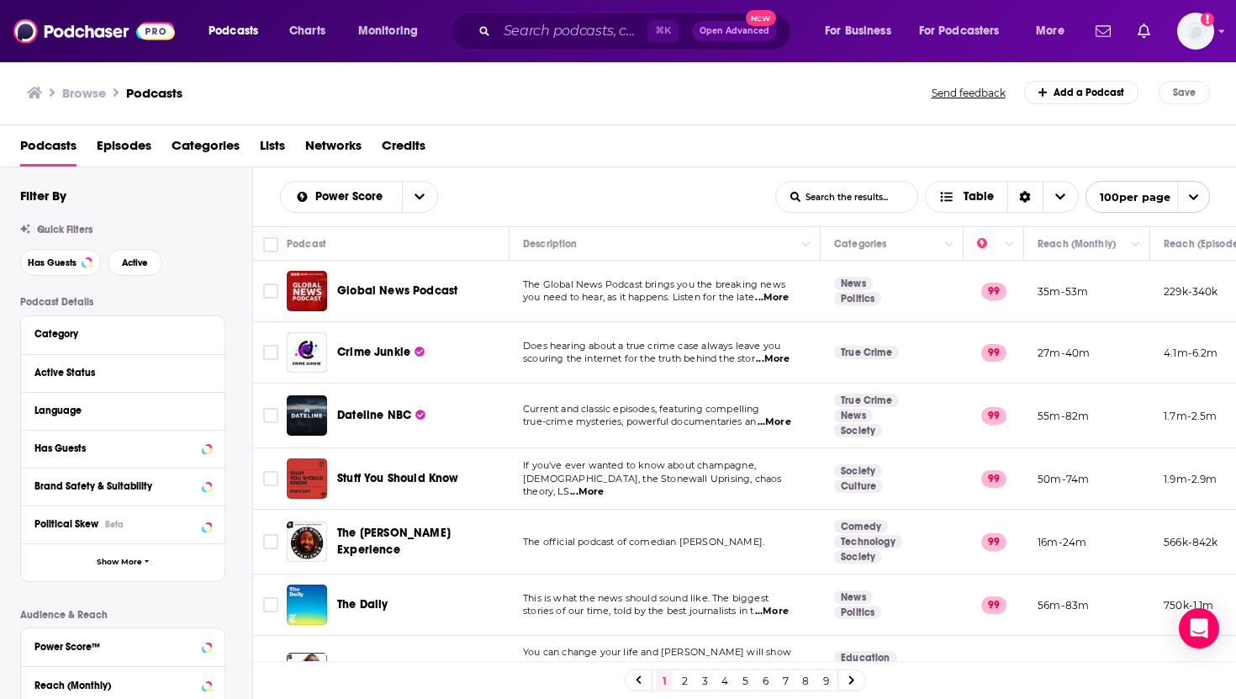
click at [273, 143] on span "Lists" at bounding box center [272, 149] width 25 height 34
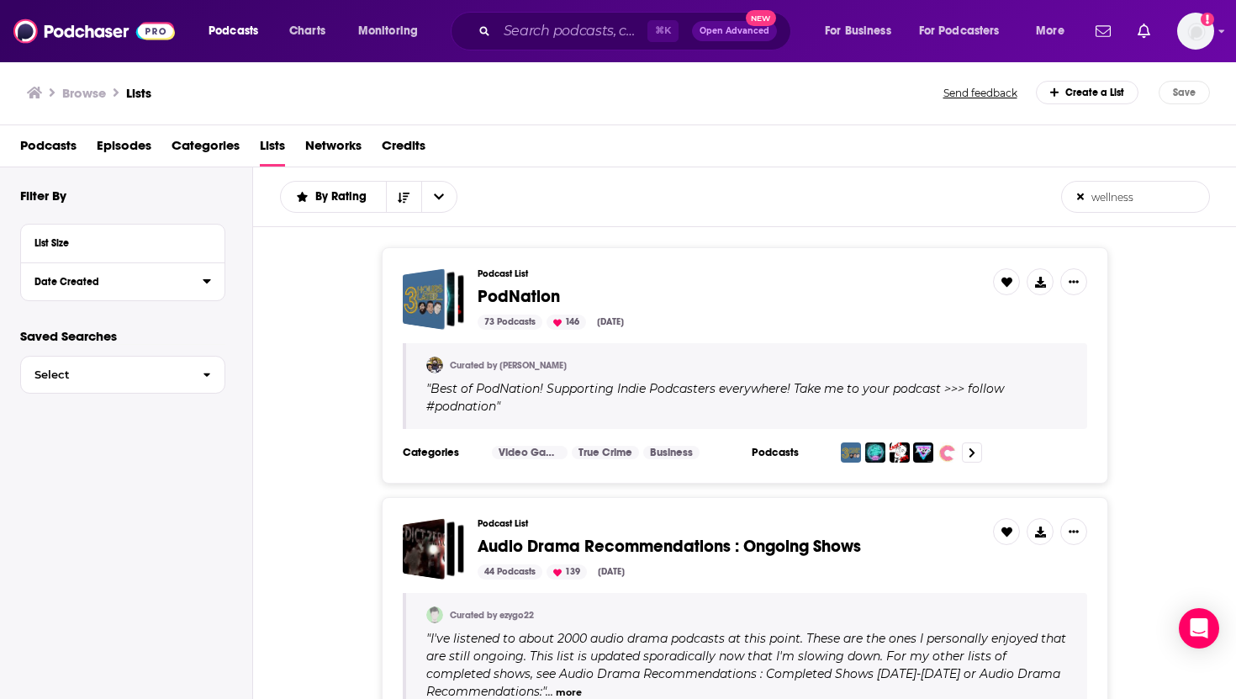
click at [82, 278] on div "Date Created" at bounding box center [112, 282] width 157 height 12
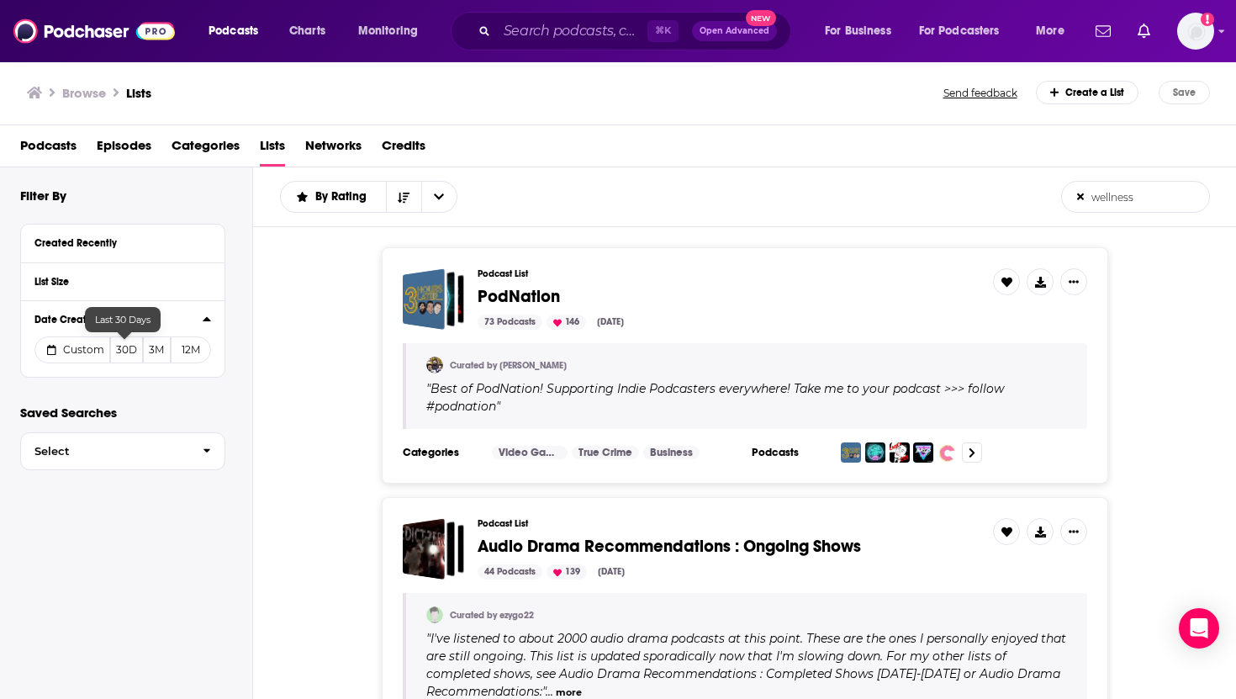
click at [125, 354] on button "30D" at bounding box center [126, 349] width 33 height 27
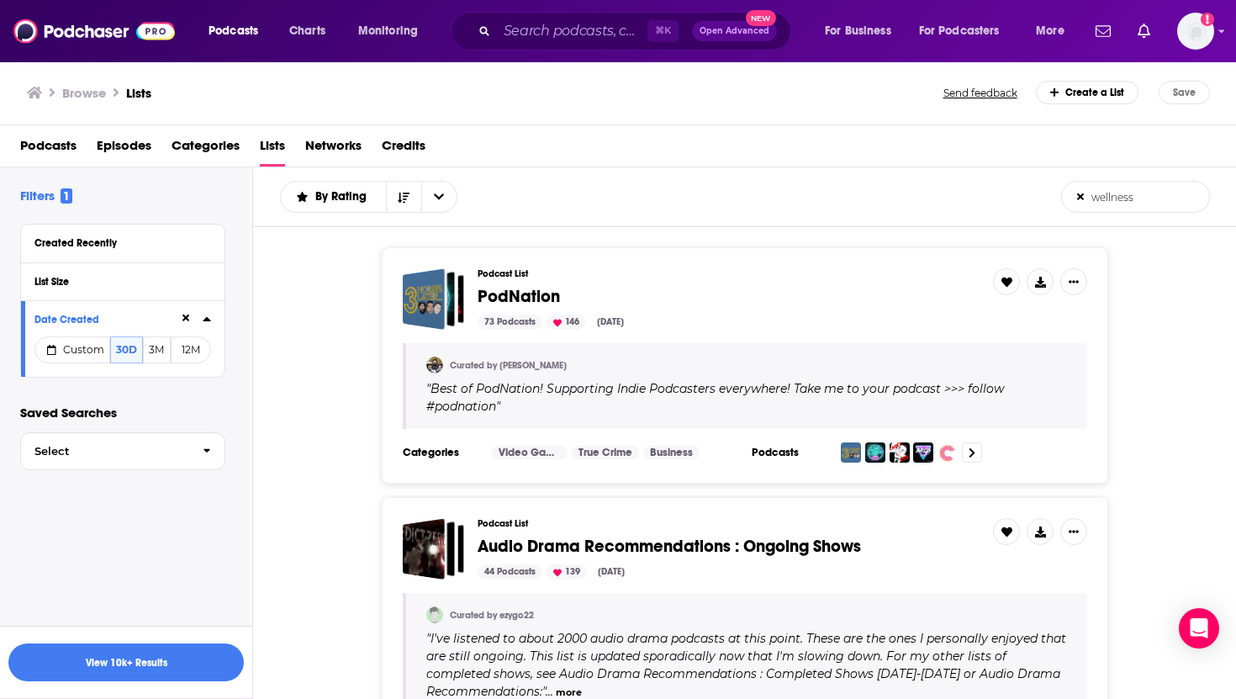
drag, startPoint x: 1041, startPoint y: 126, endPoint x: 1030, endPoint y: 127, distance: 11.0
click at [1041, 126] on div "Podcasts Episodes Categories Lists Networks Credits" at bounding box center [618, 146] width 1237 height 42
click at [1194, 620] on icon "Open Intercom Messenger" at bounding box center [1198, 628] width 19 height 22
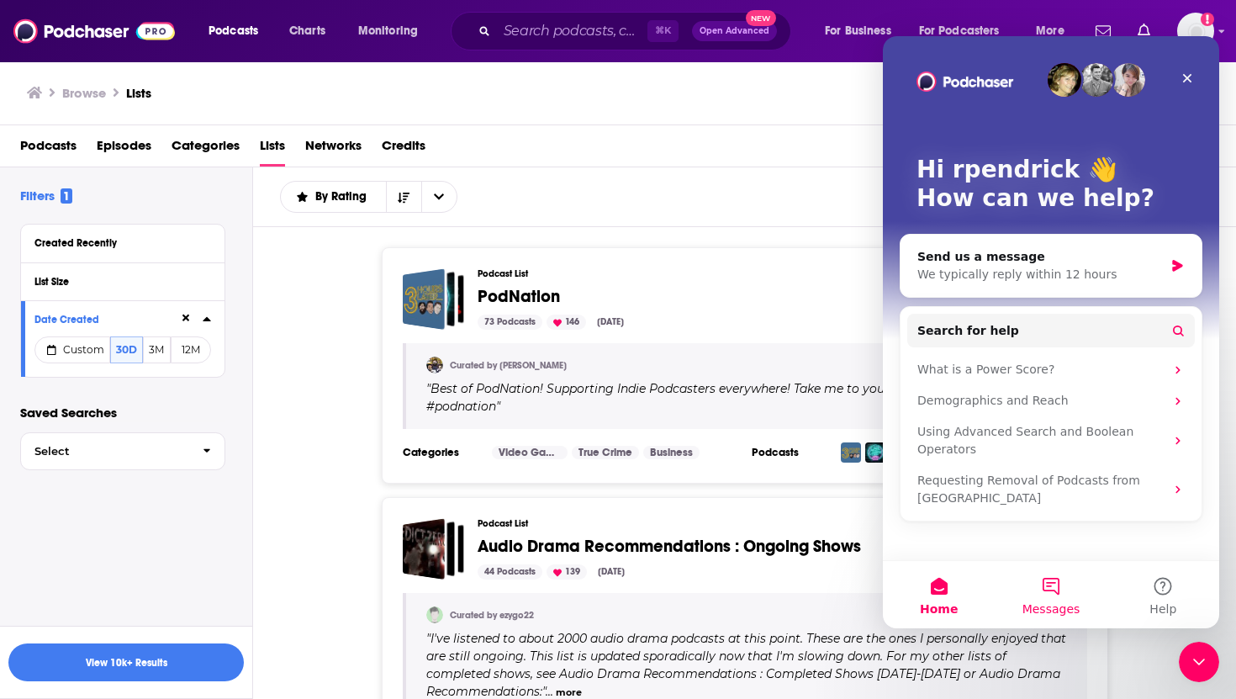
click at [1057, 585] on button "Messages" at bounding box center [1051, 594] width 112 height 67
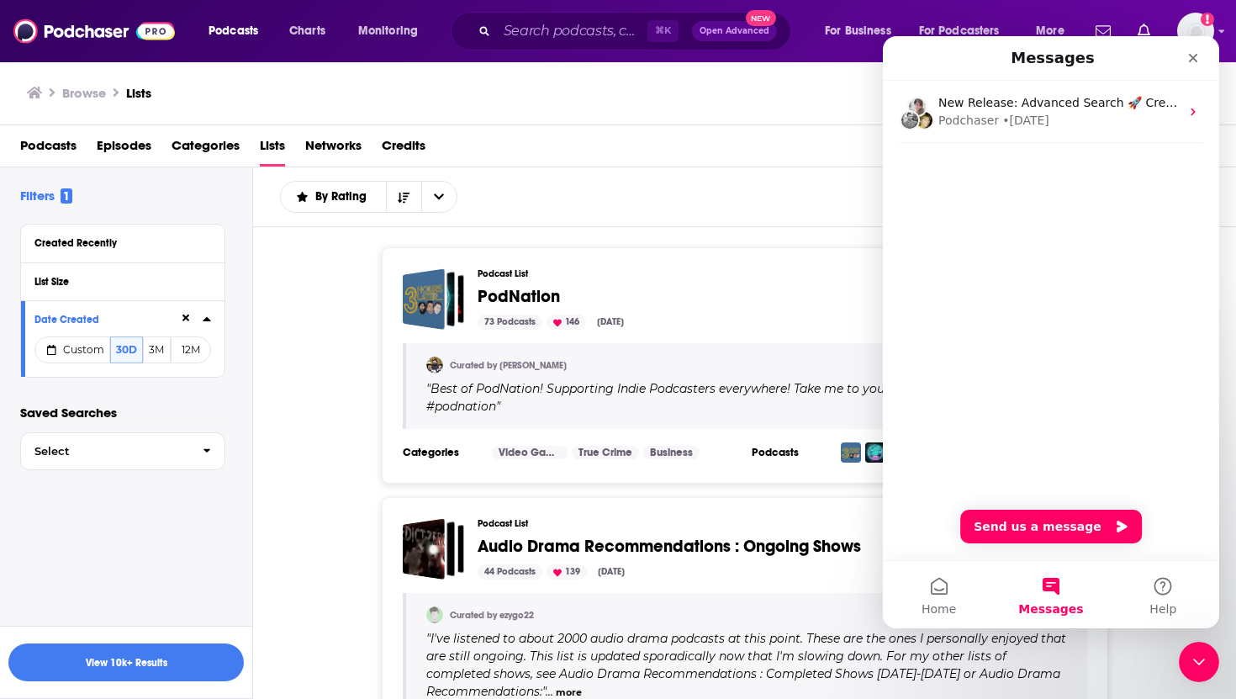
click at [1028, 545] on div "New Release: Advanced Search 🚀 Create complex search queries with a simple inte…" at bounding box center [1051, 320] width 336 height 479
click at [1026, 511] on button "Send us a message" at bounding box center [1052, 527] width 182 height 34
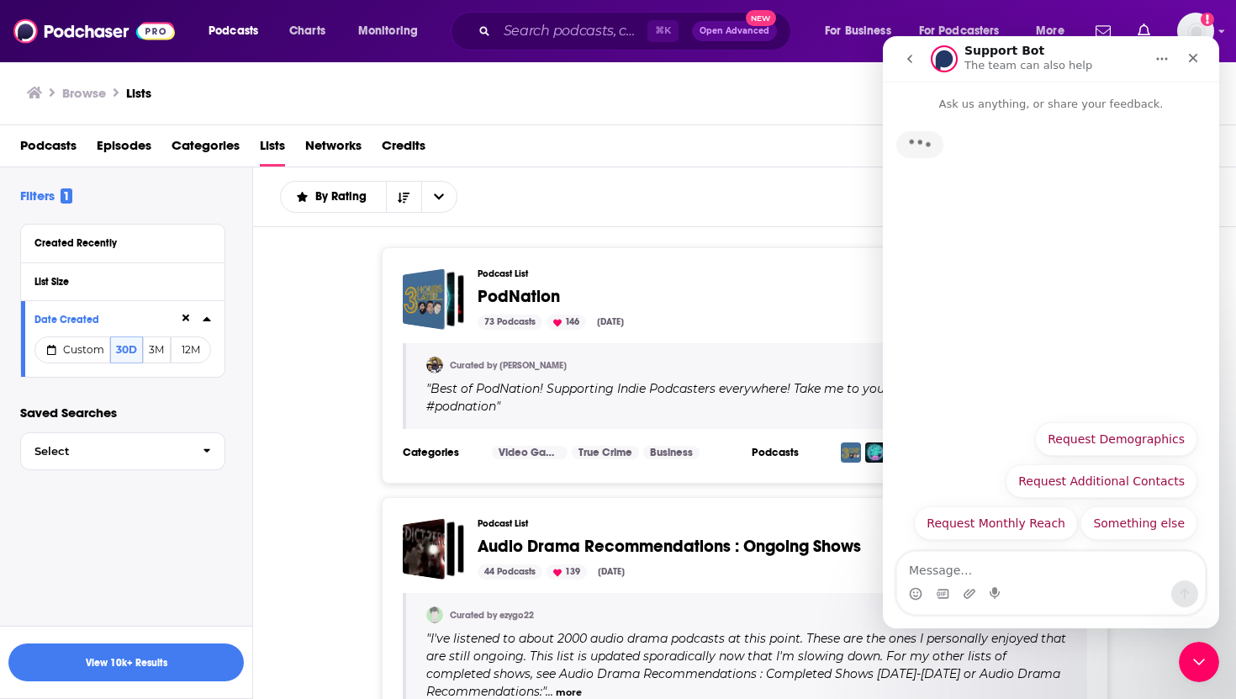
click at [984, 553] on textarea "Message…" at bounding box center [1051, 566] width 308 height 29
click at [978, 564] on textarea "Message…" at bounding box center [1051, 566] width 308 height 29
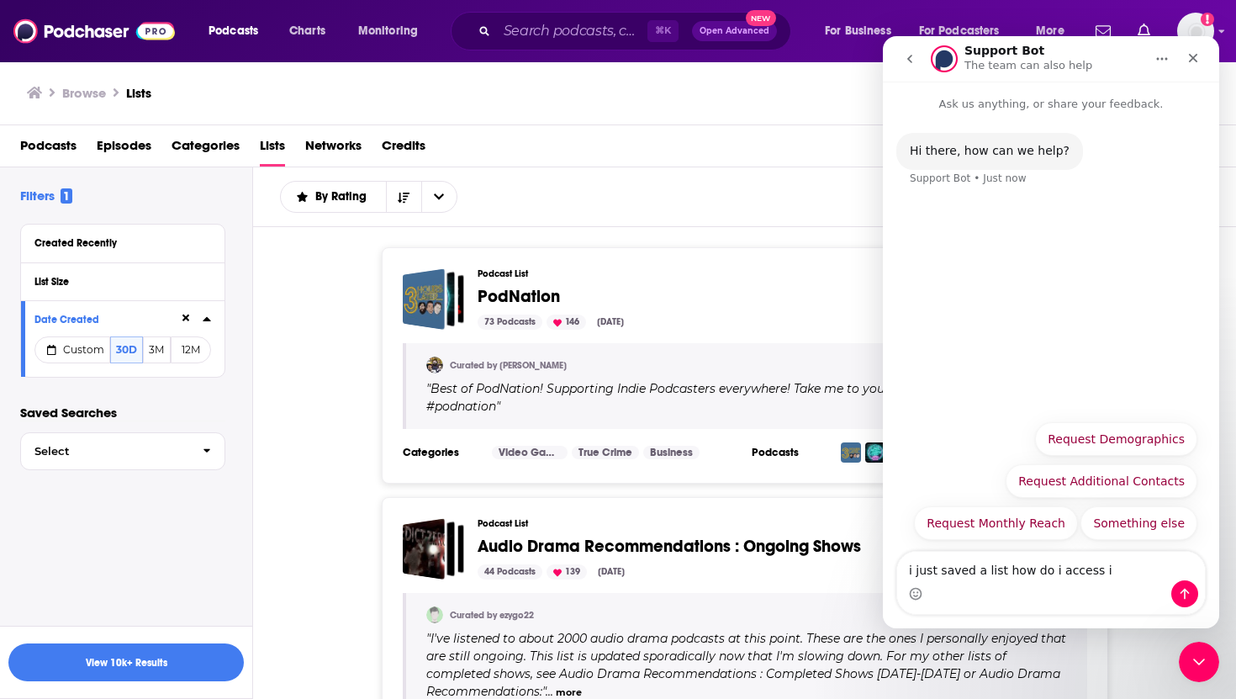
type textarea "i just saved a list how do i access it"
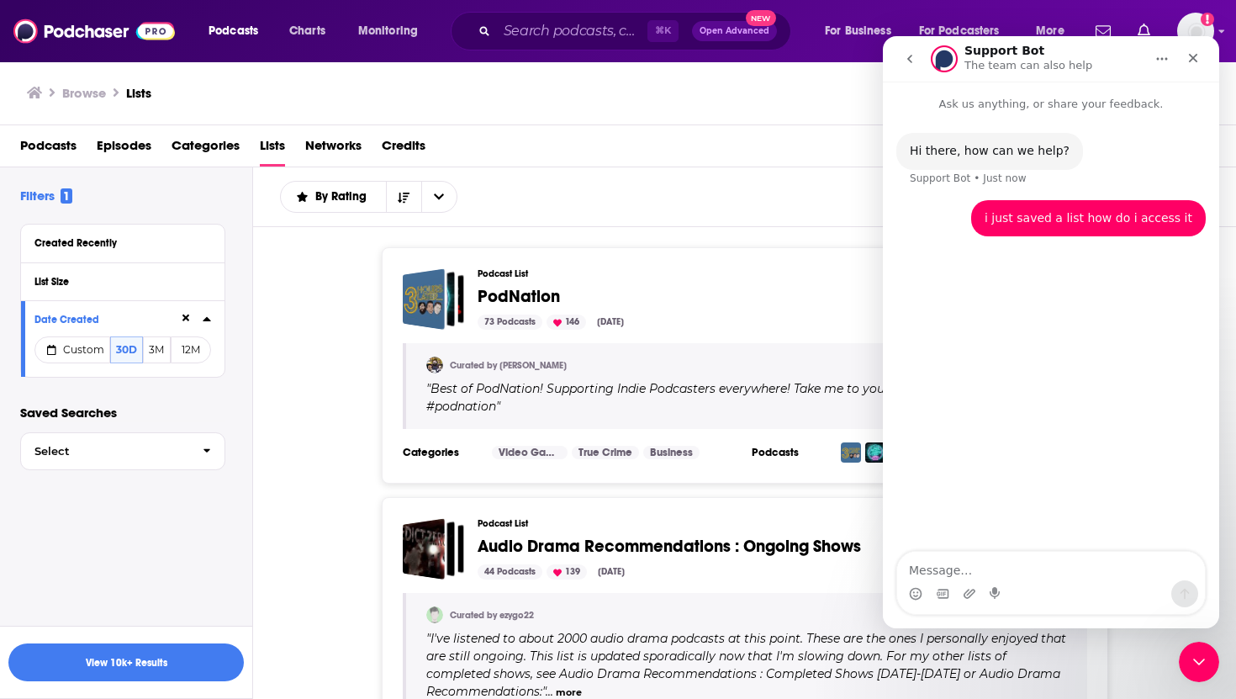
click at [708, 162] on div "Podcasts Episodes Categories Lists Networks Credits" at bounding box center [622, 149] width 1204 height 34
click at [1197, 60] on icon "Close" at bounding box center [1193, 57] width 13 height 13
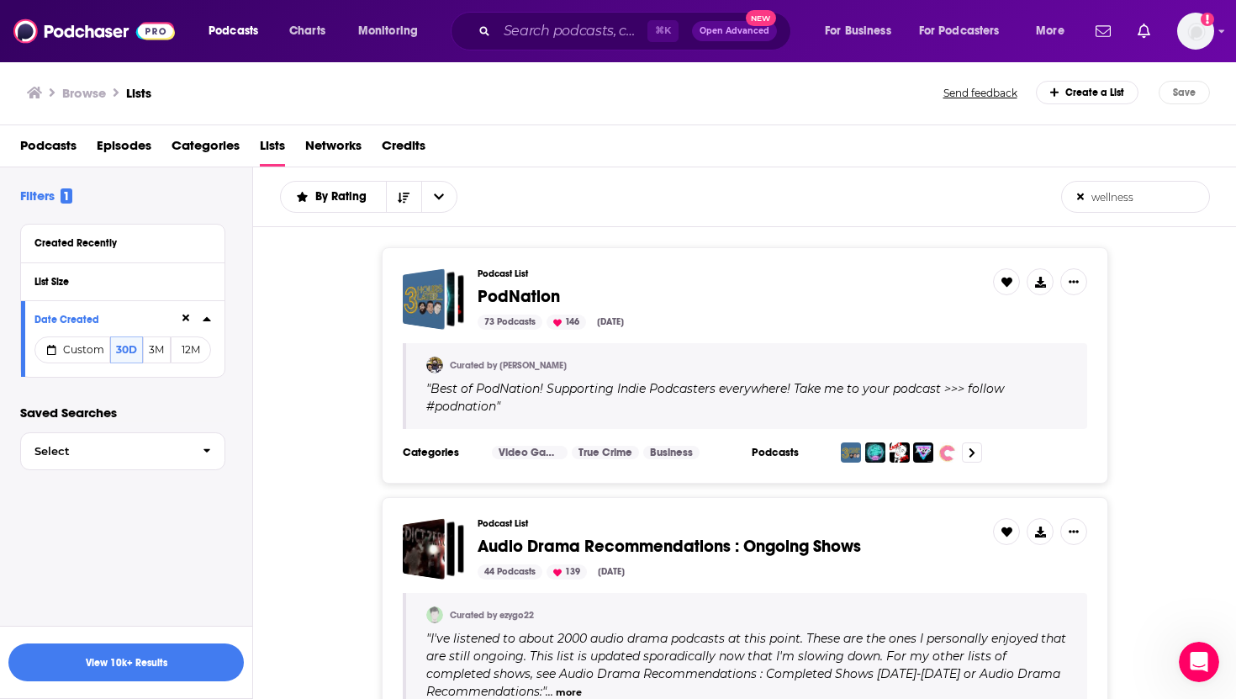
click at [1067, 98] on div "Create a List" at bounding box center [1087, 93] width 103 height 24
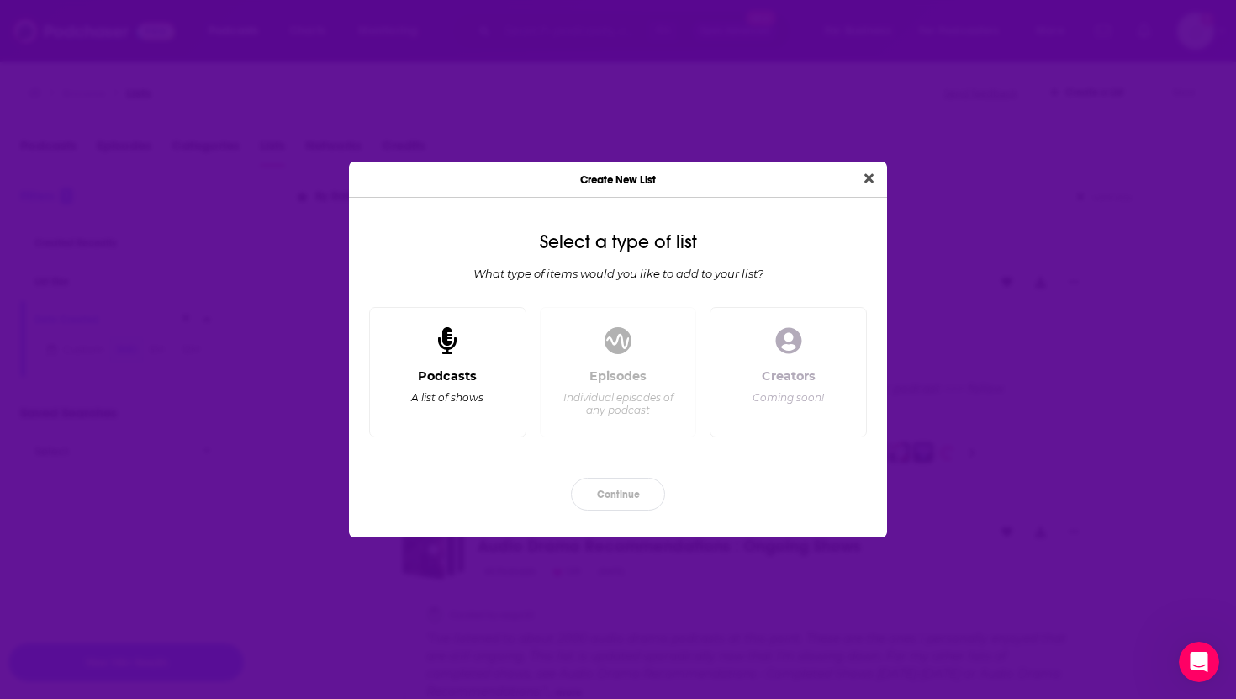
click at [463, 353] on div "Dialog" at bounding box center [447, 341] width 40 height 40
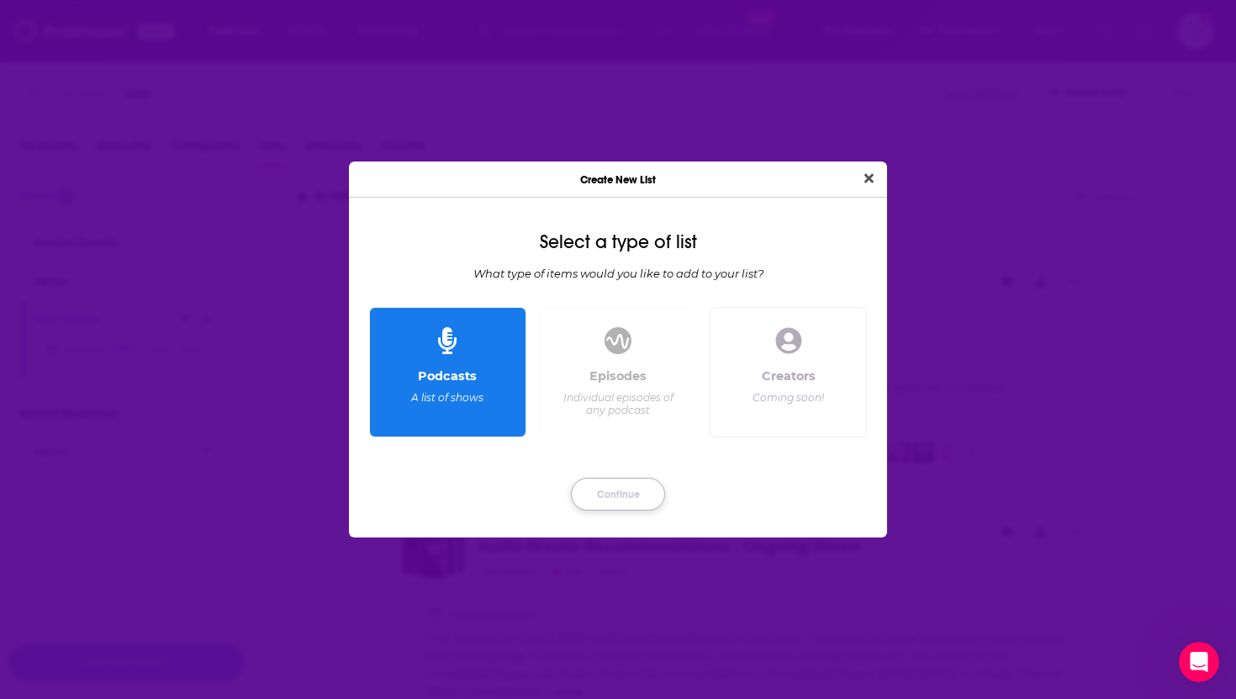
click at [605, 500] on button "Continue" at bounding box center [618, 494] width 94 height 33
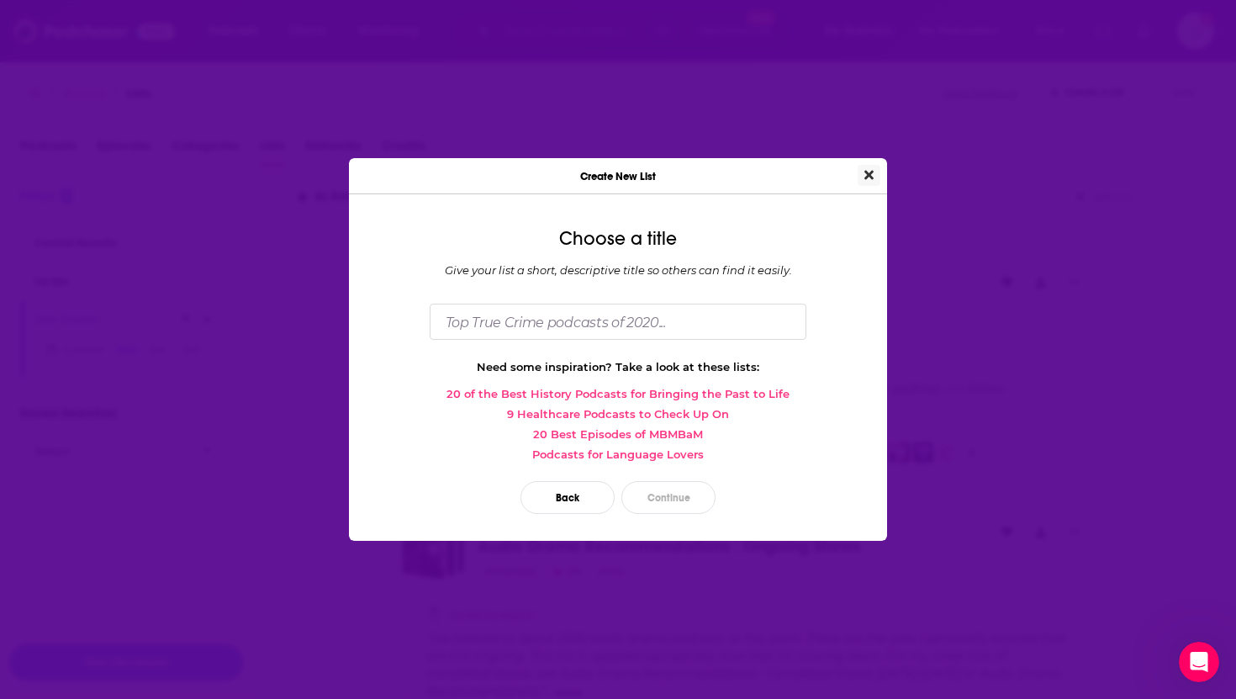
click at [865, 172] on icon "Close" at bounding box center [869, 174] width 9 height 13
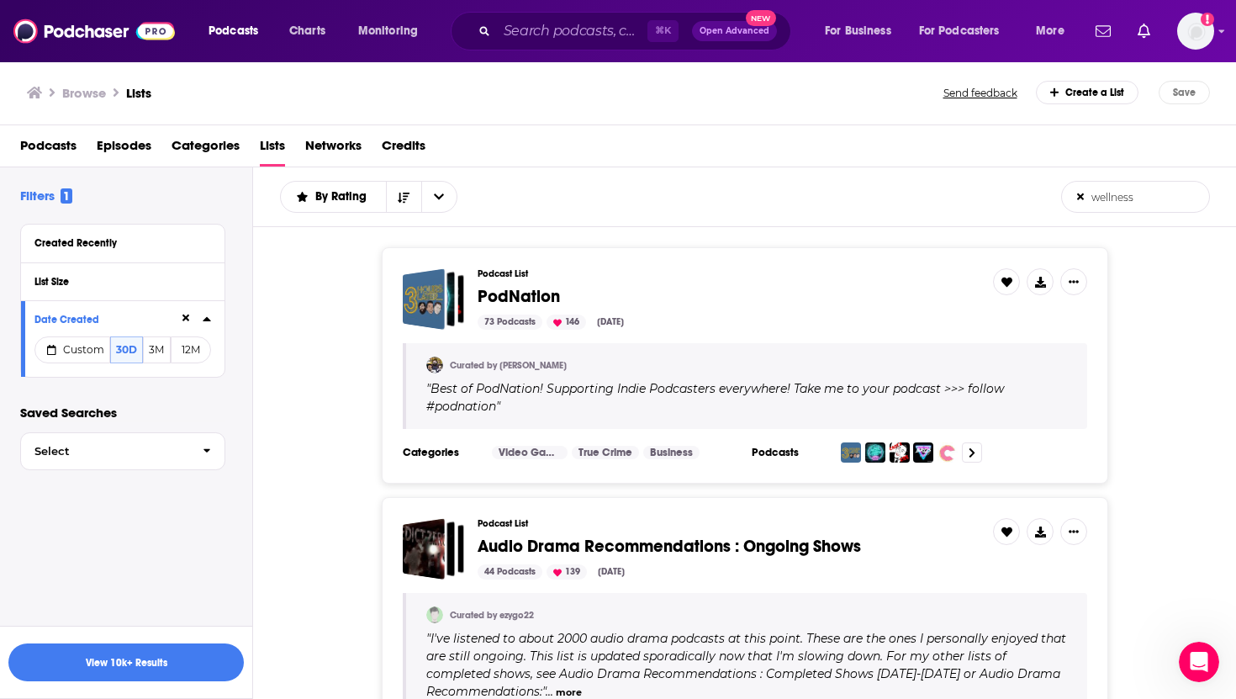
click at [50, 141] on span "Podcasts" at bounding box center [48, 149] width 56 height 34
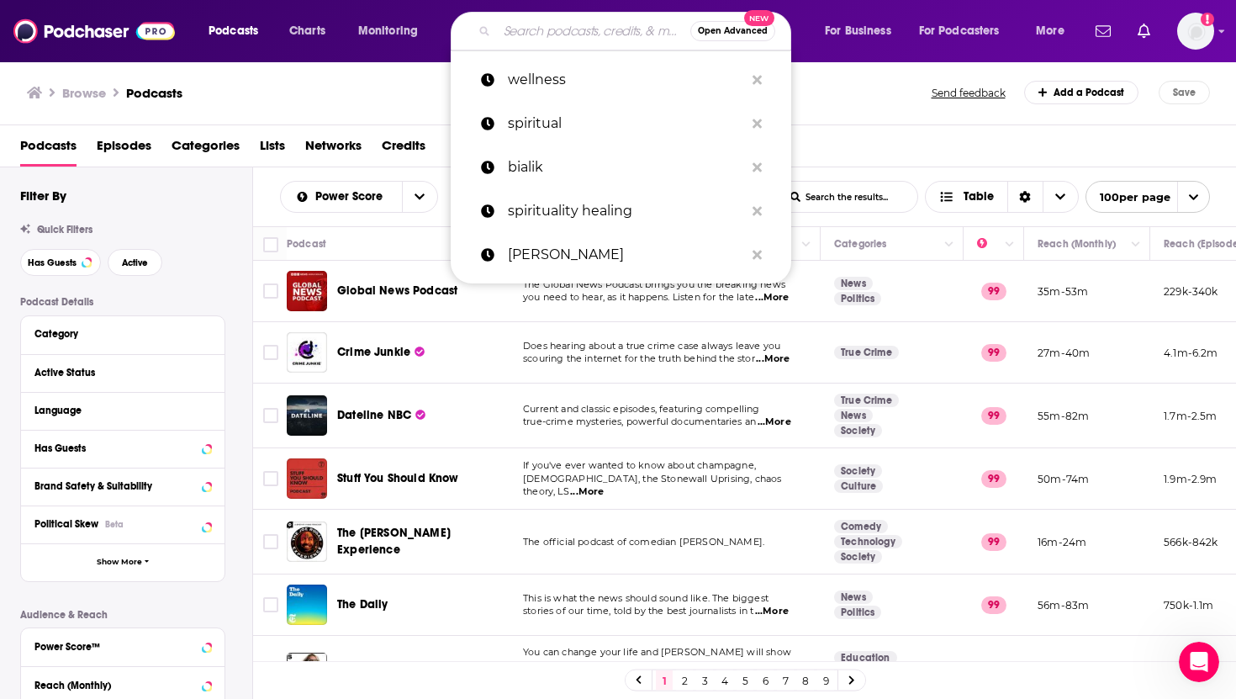
click at [576, 36] on input "Search podcasts, credits, & more..." at bounding box center [593, 31] width 193 height 27
click at [535, 87] on p "wellness" at bounding box center [626, 80] width 236 height 44
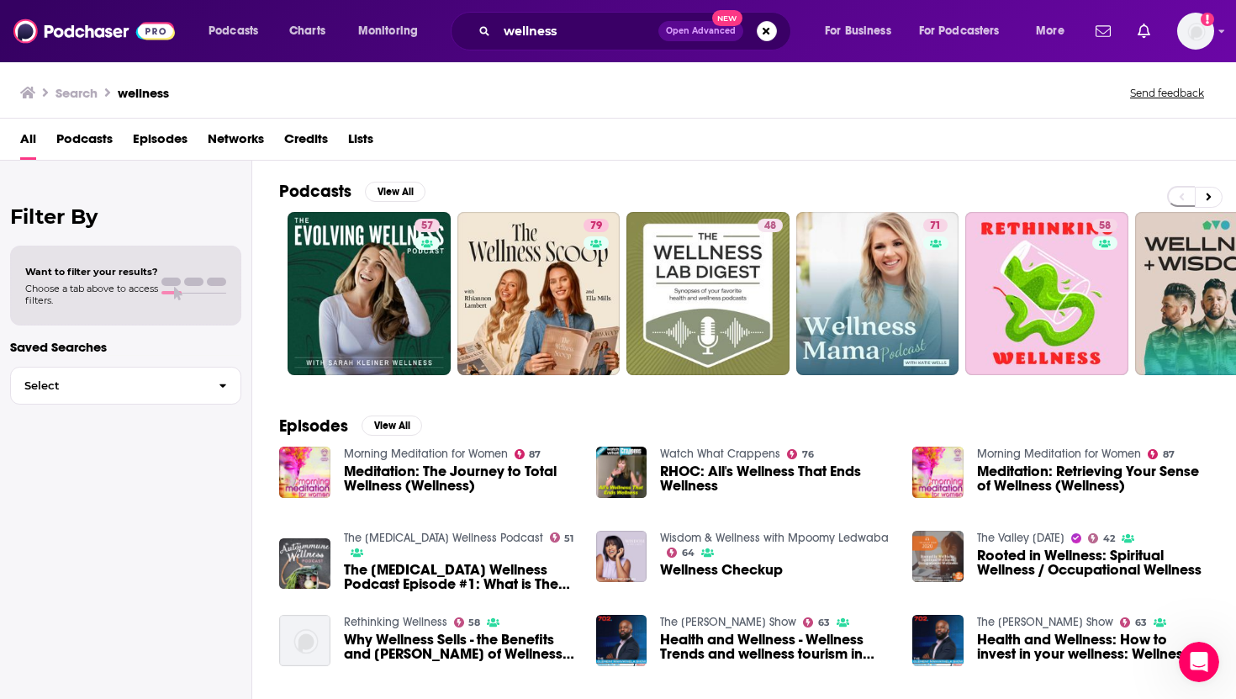
click at [77, 135] on span "Podcasts" at bounding box center [84, 142] width 56 height 34
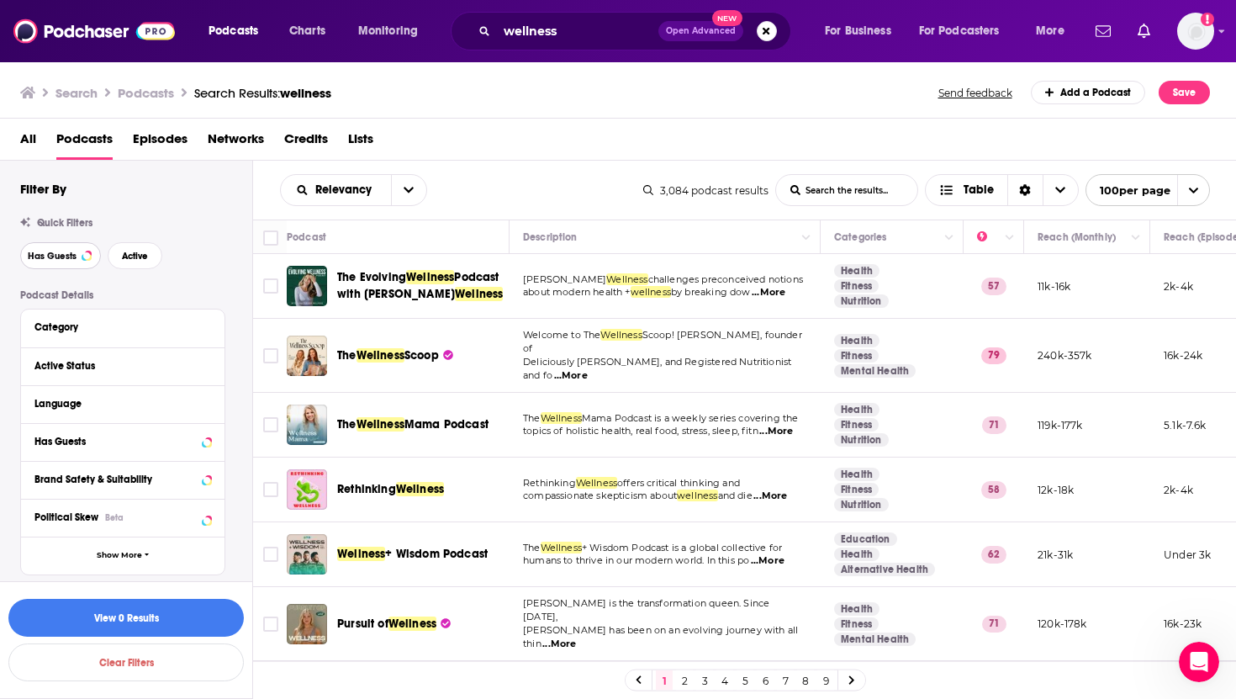
click at [56, 267] on button "Has Guests" at bounding box center [60, 255] width 81 height 27
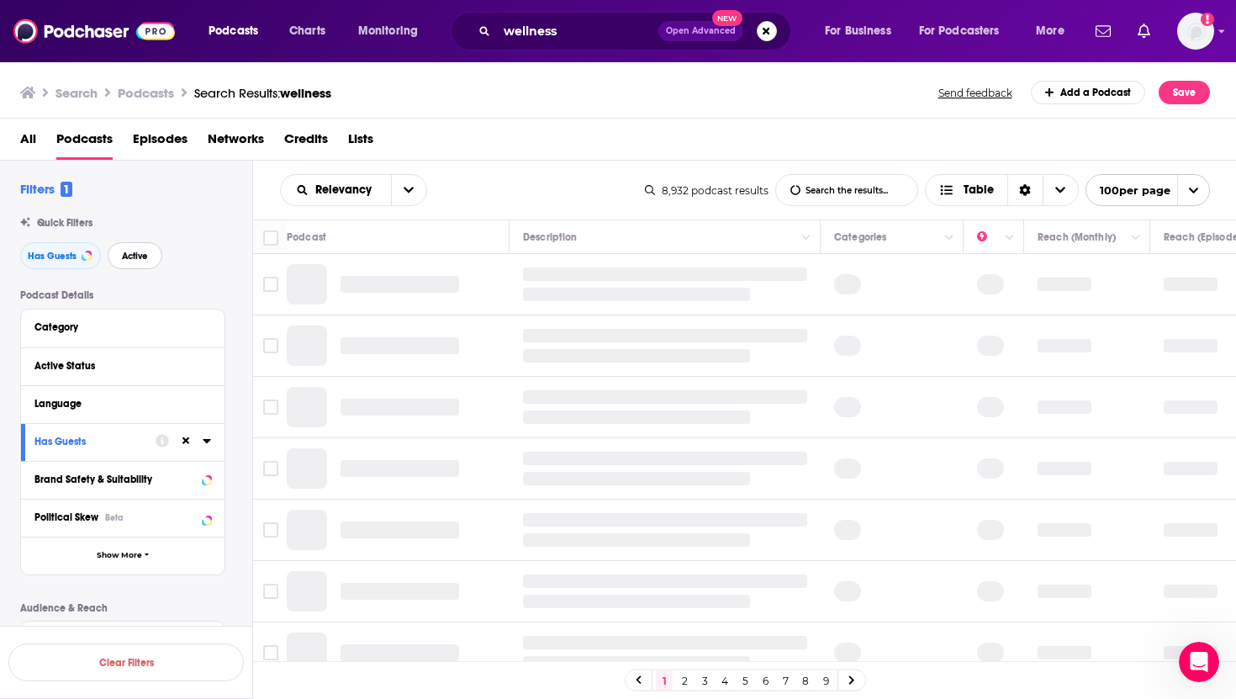
click at [140, 257] on span "Active" at bounding box center [135, 255] width 26 height 9
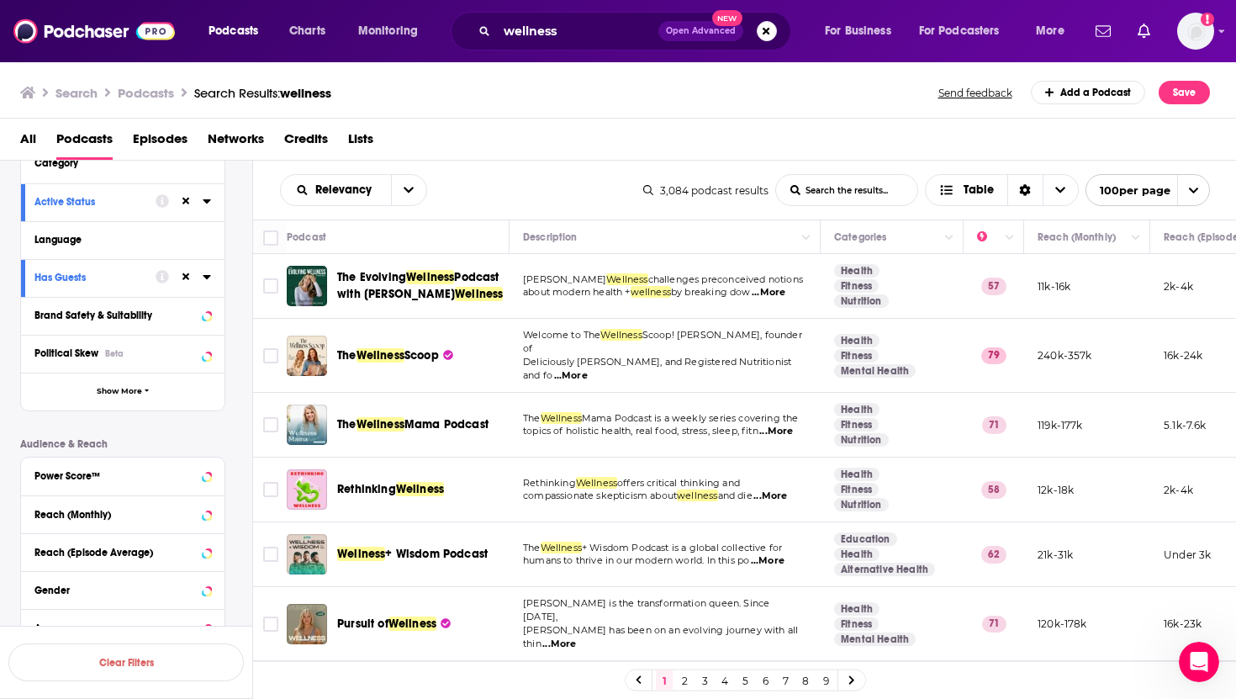
scroll to position [320, 0]
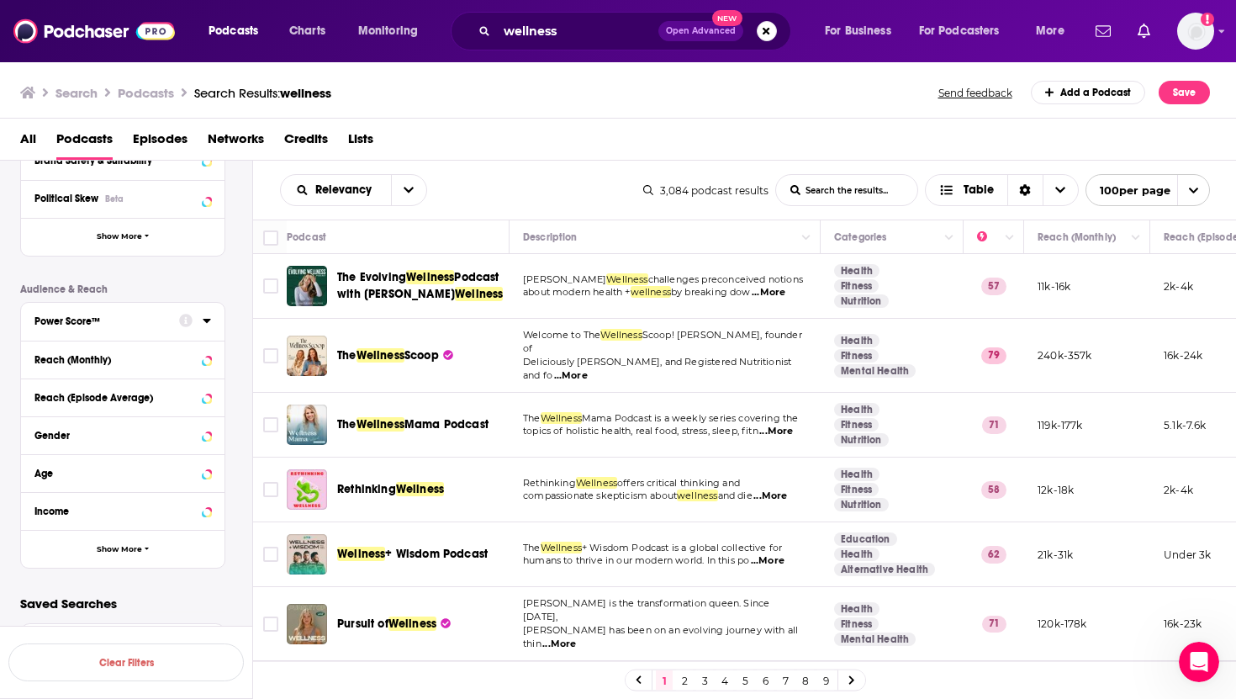
click at [76, 326] on div "Power Score™" at bounding box center [101, 321] width 134 height 12
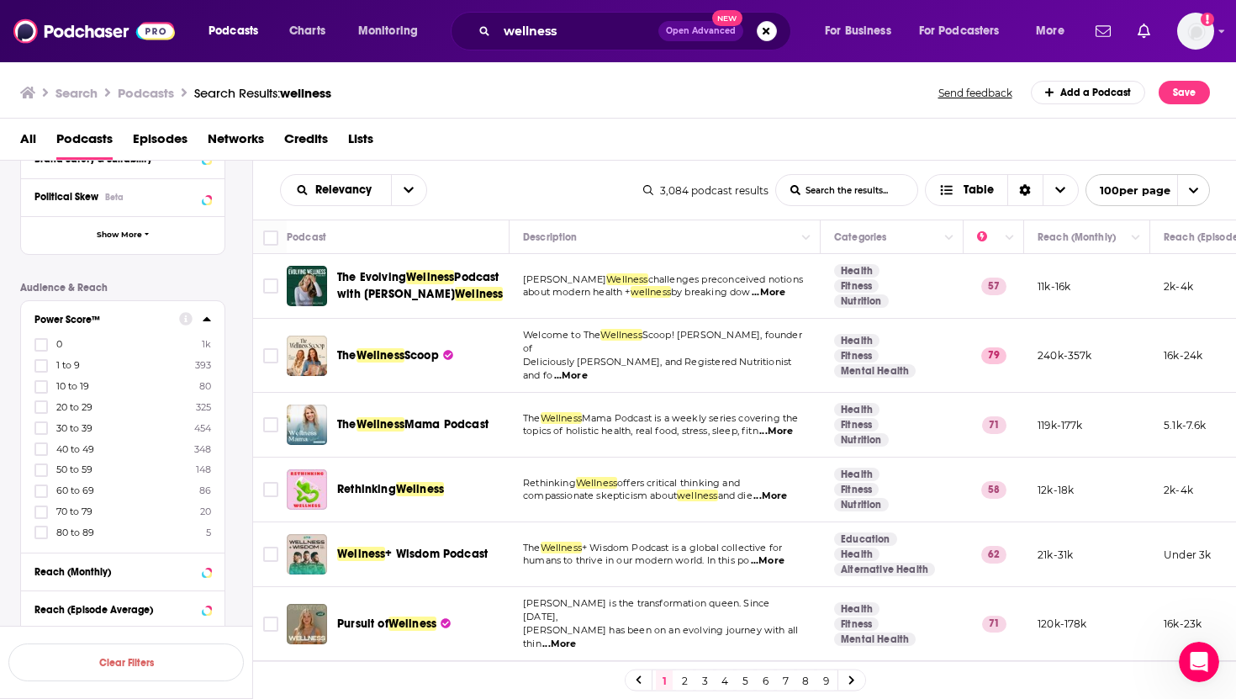
click at [76, 326] on div "Power Score™" at bounding box center [101, 320] width 134 height 12
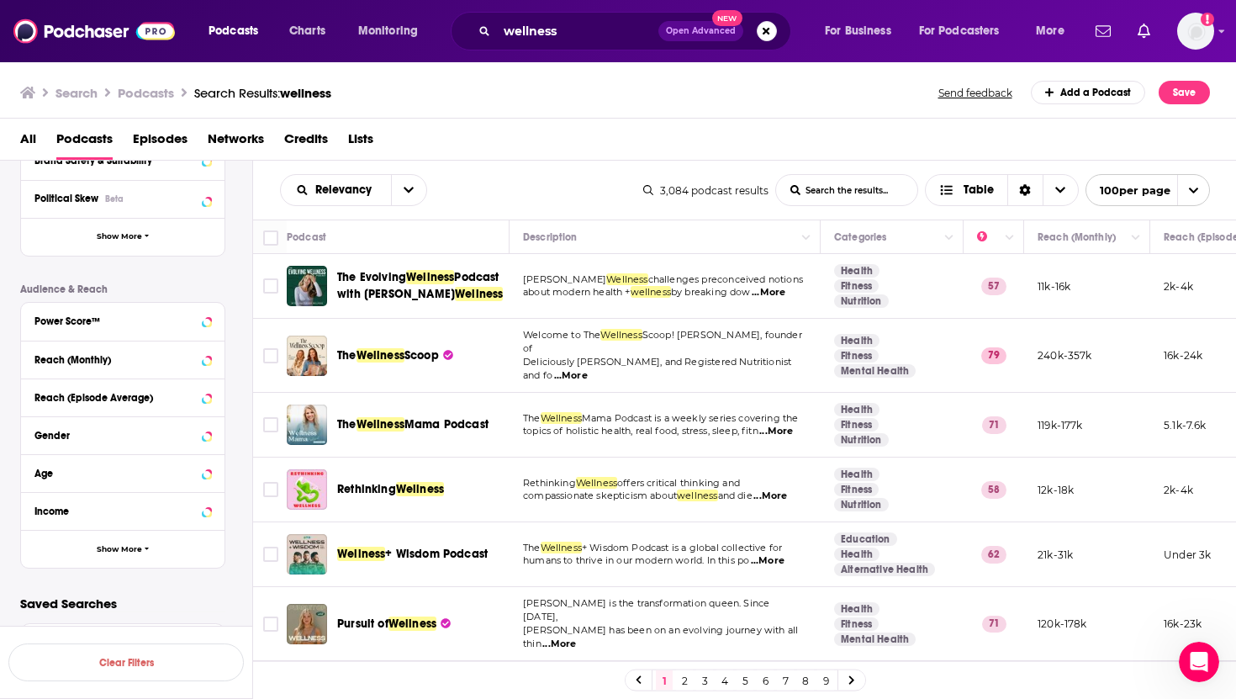
click at [86, 370] on div "Reach (Monthly)" at bounding box center [123, 360] width 204 height 38
click at [125, 368] on button "Reach (Monthly)" at bounding box center [106, 358] width 145 height 21
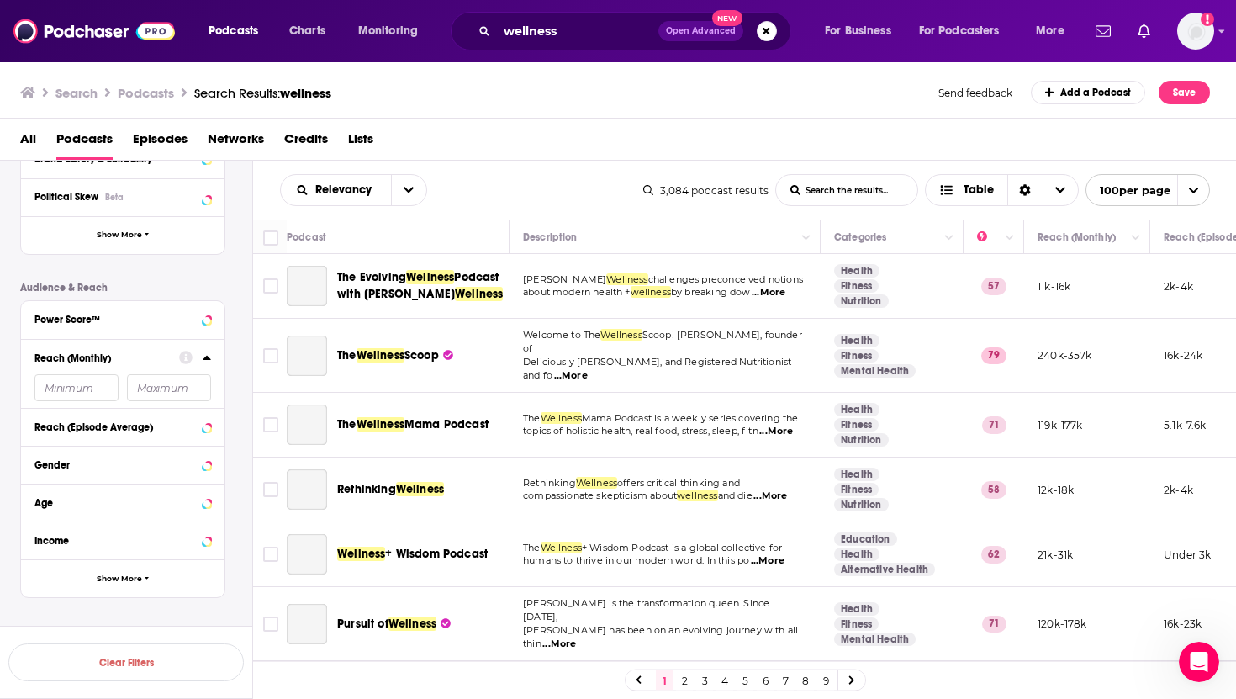
click at [207, 358] on icon at bounding box center [207, 358] width 8 height 4
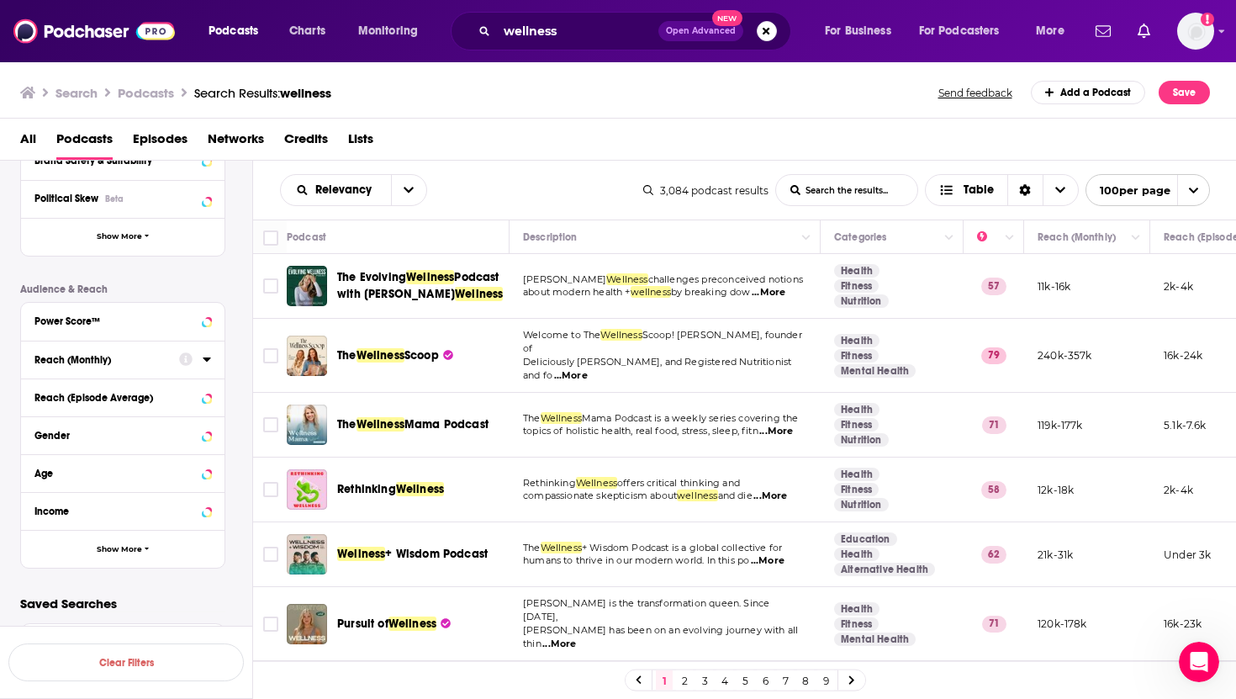
click at [206, 358] on icon at bounding box center [207, 359] width 8 height 4
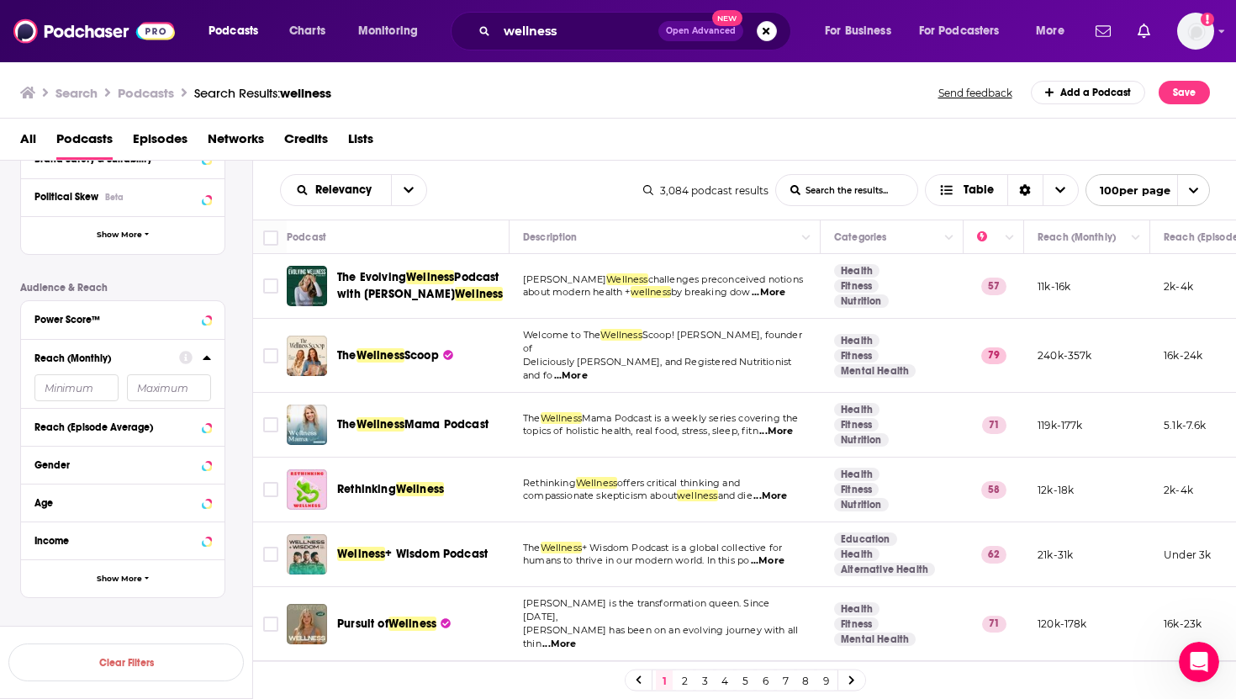
click at [80, 400] on input "number" at bounding box center [76, 387] width 84 height 27
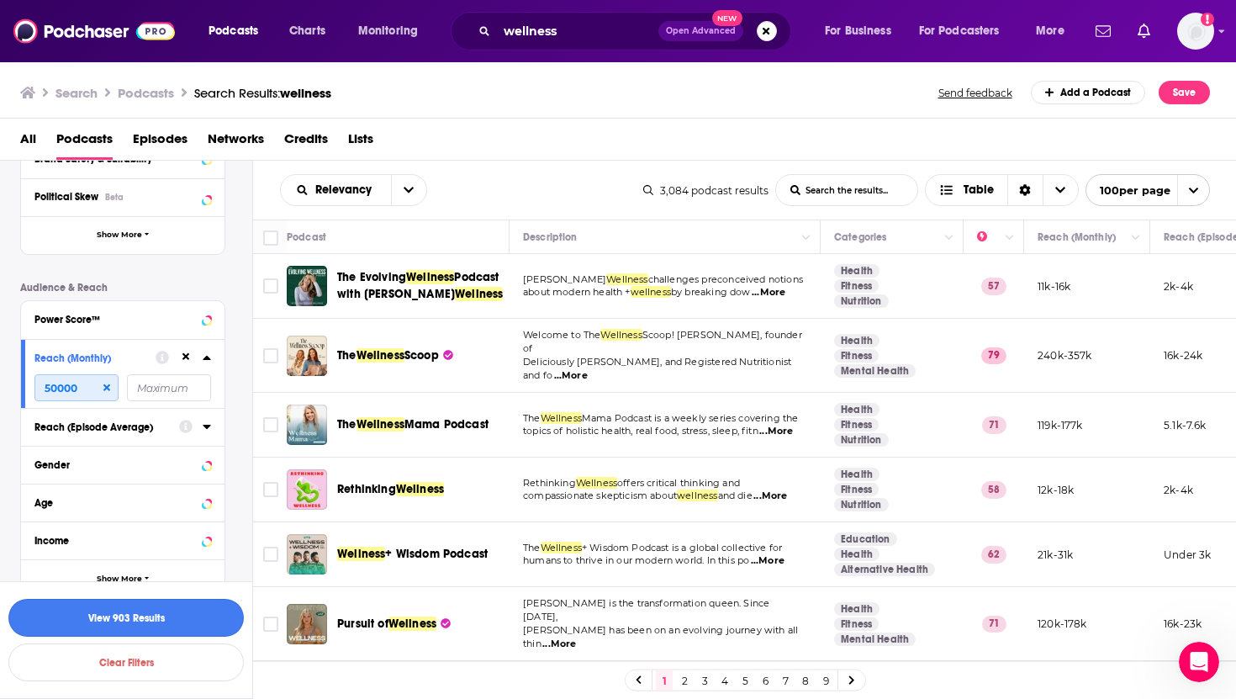
type input "50000"
click at [129, 621] on button "View 903 Results" at bounding box center [126, 618] width 236 height 38
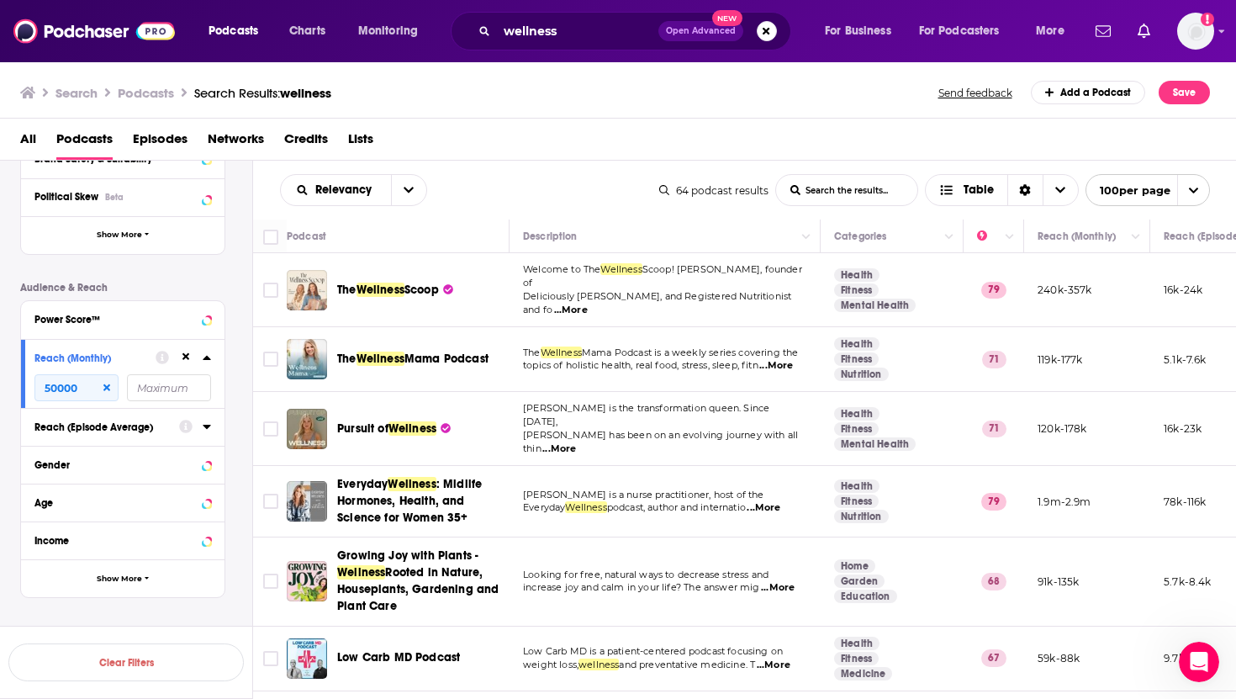
click at [310, 296] on img "The Wellness Scoop" at bounding box center [307, 290] width 40 height 40
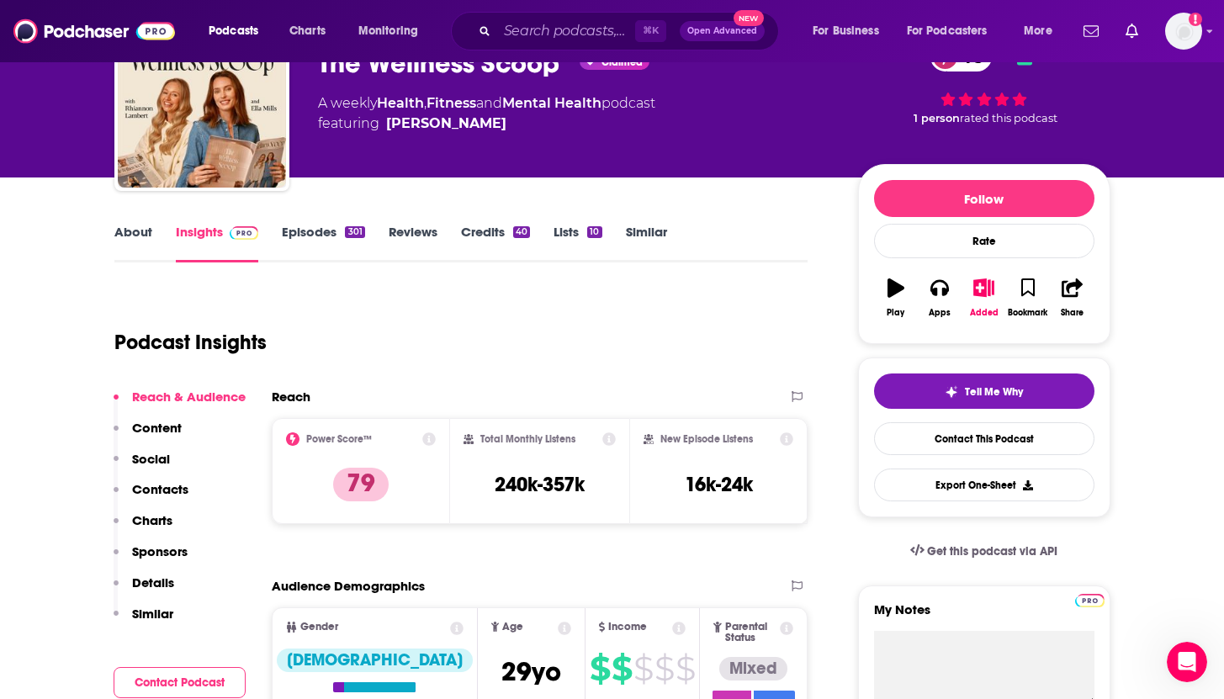
scroll to position [96, 0]
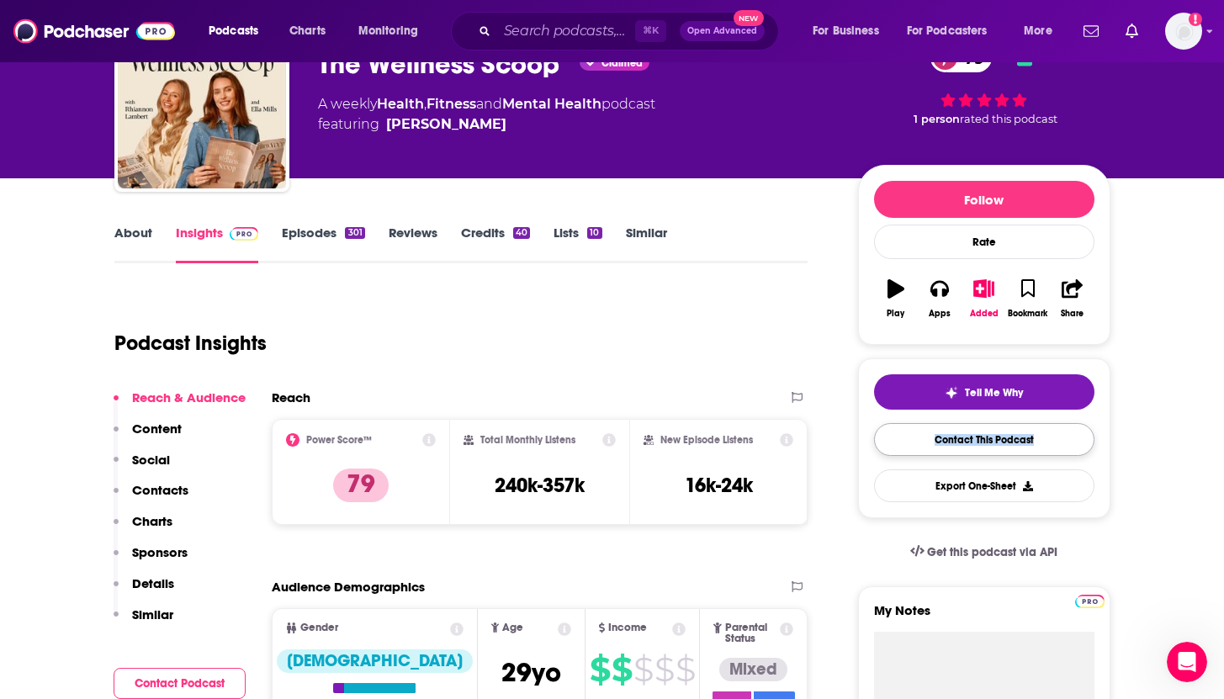
click at [952, 441] on link "Contact This Podcast" at bounding box center [984, 439] width 220 height 33
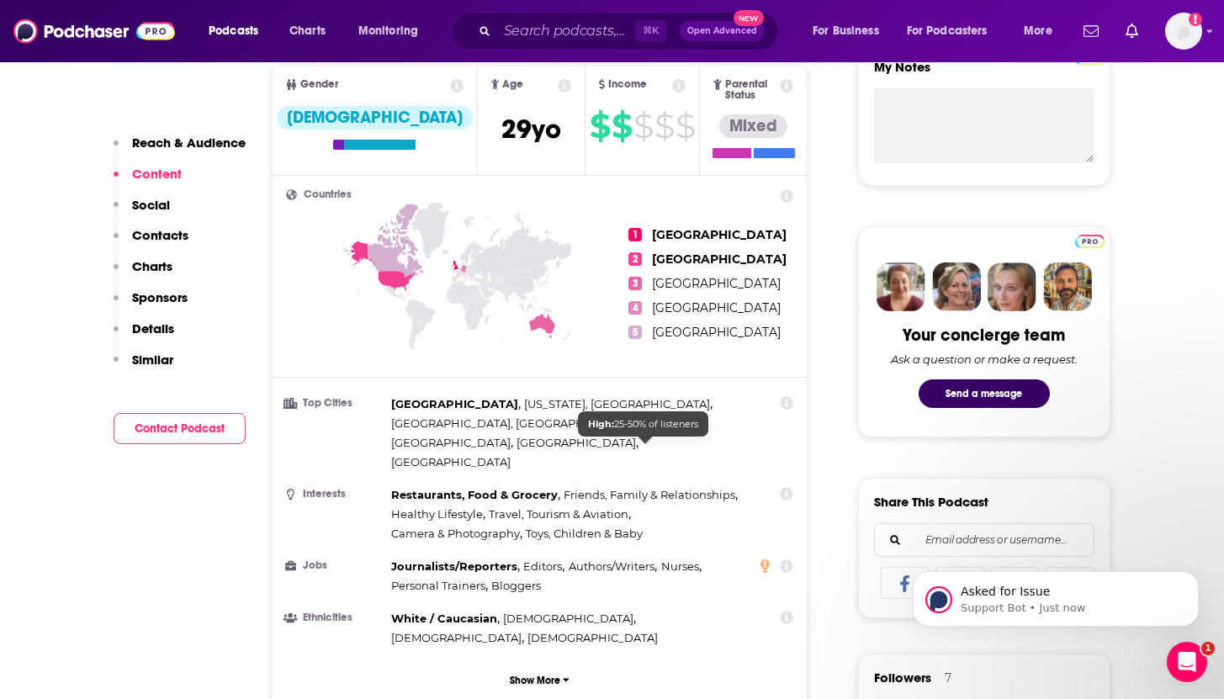
scroll to position [308, 0]
